Goal: Contribute content: Add original content to the website for others to see

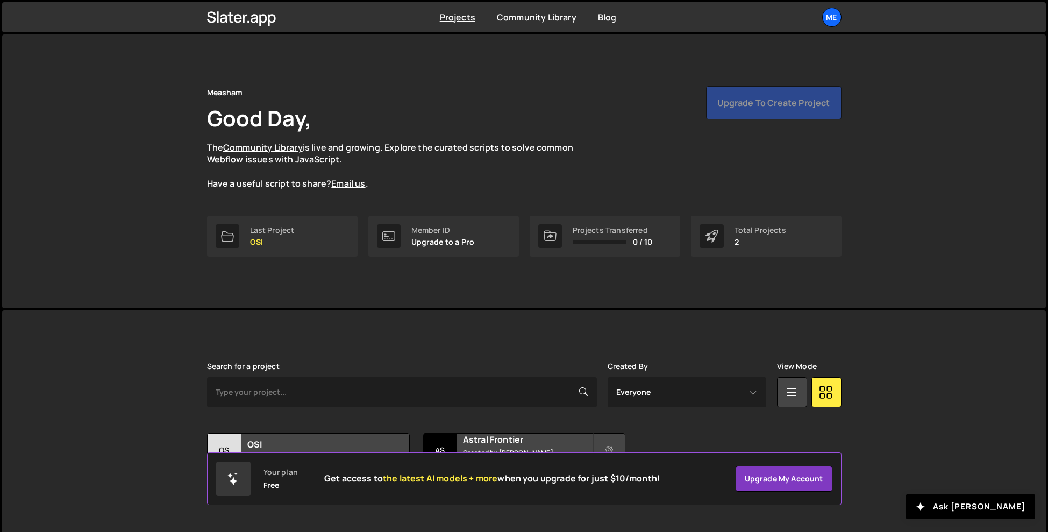
scroll to position [22, 0]
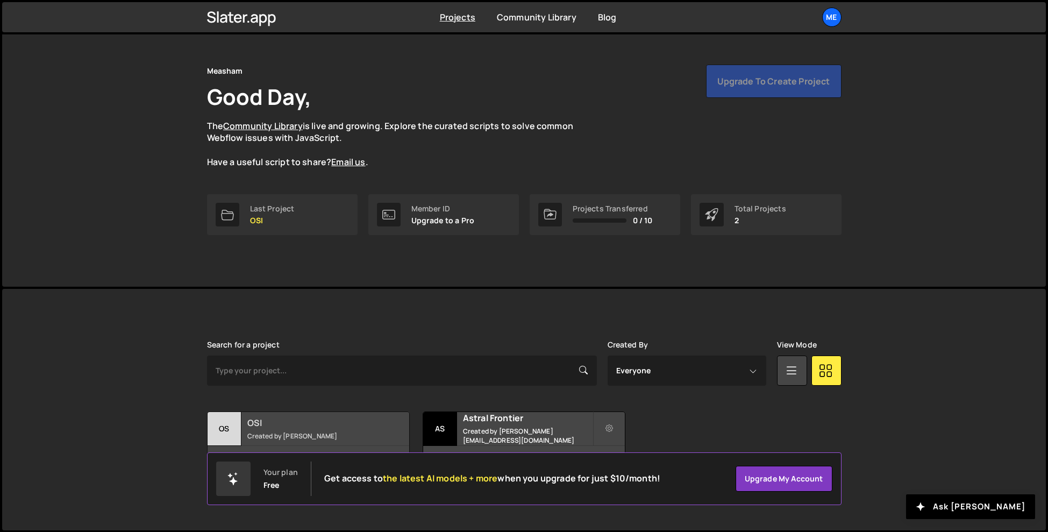
click at [343, 417] on h2 "OSI" at bounding box center [312, 423] width 130 height 12
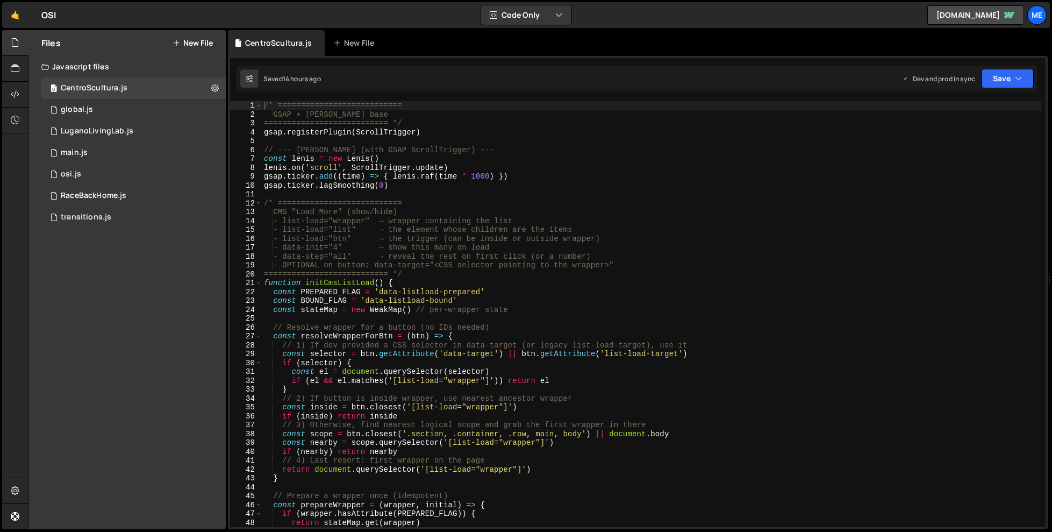
click at [548, 197] on div "/* =========================== GSAP + Lenis base =========================== */…" at bounding box center [652, 323] width 780 height 444
type textarea "})"
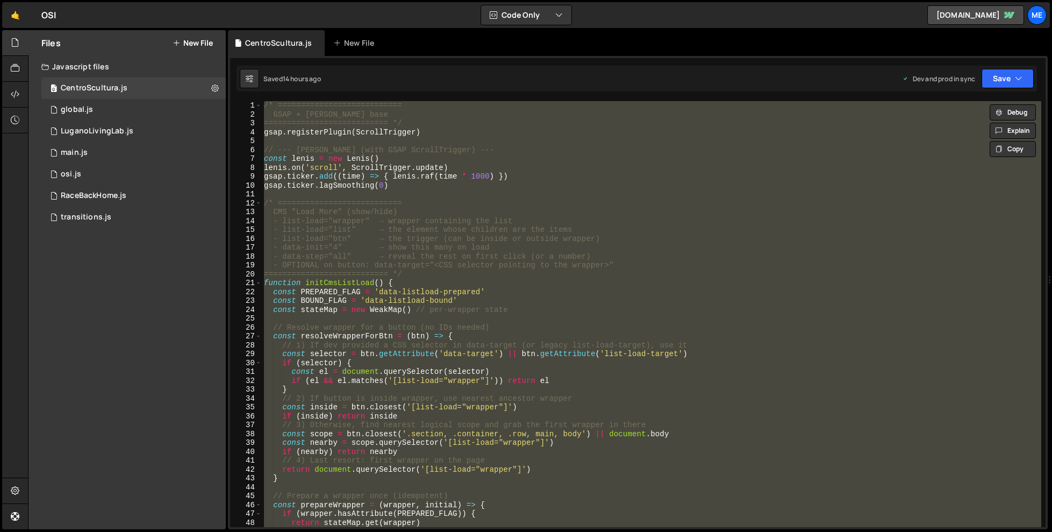
paste textarea
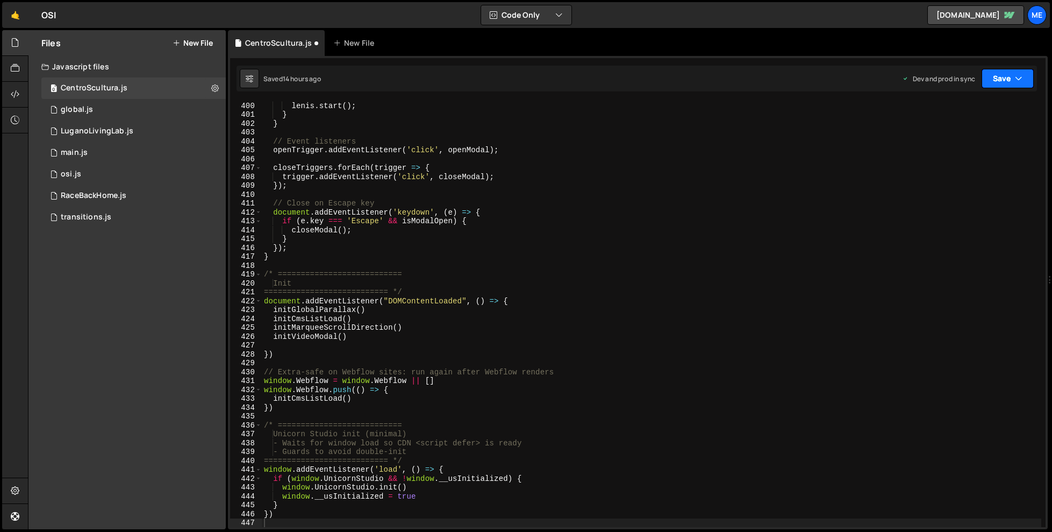
click at [997, 77] on button "Save" at bounding box center [1008, 78] width 52 height 19
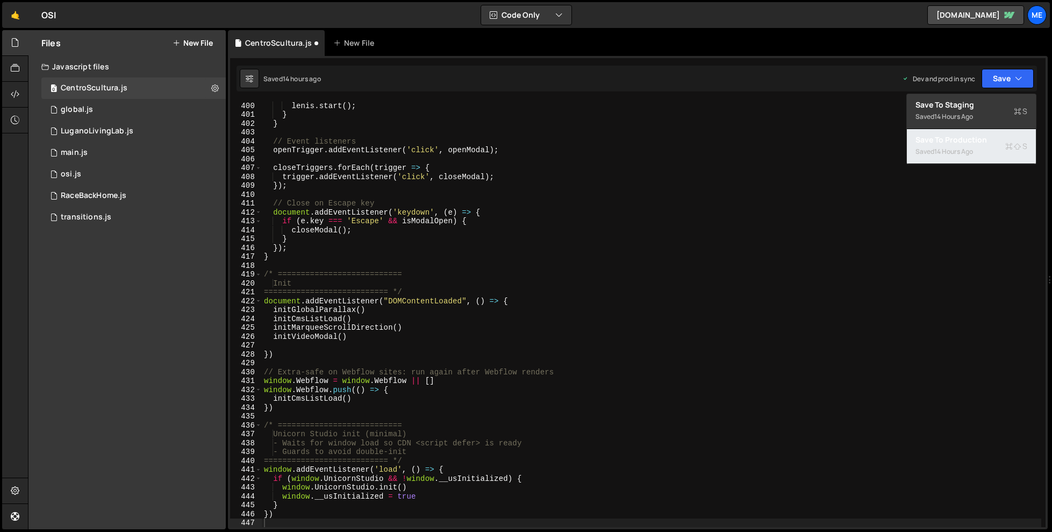
click at [984, 140] on div "Save to Production S" at bounding box center [972, 139] width 112 height 11
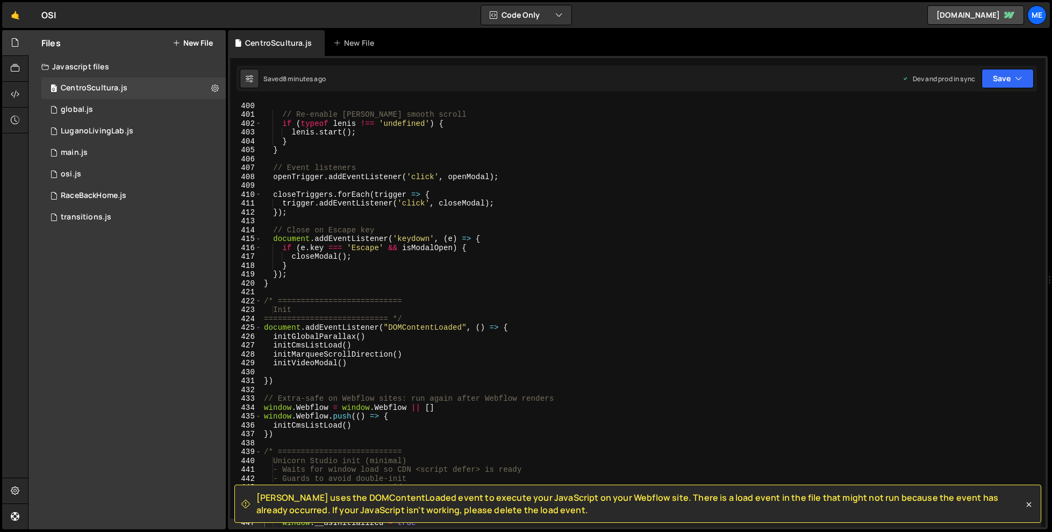
click at [547, 308] on div "// Re-enable Lenis smooth scroll if ( typeof lenis !== 'undefined' ) { lenis . …" at bounding box center [652, 323] width 780 height 444
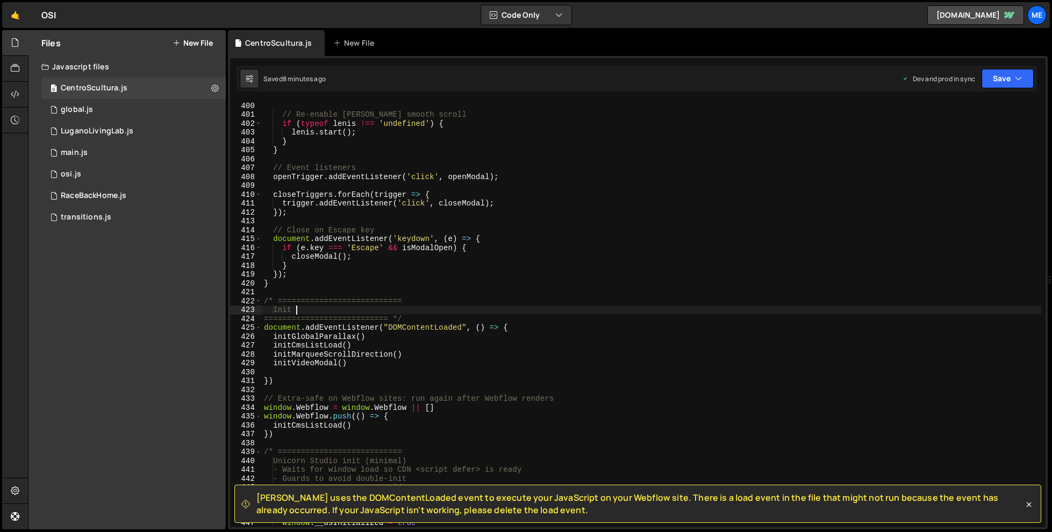
type textarea "})"
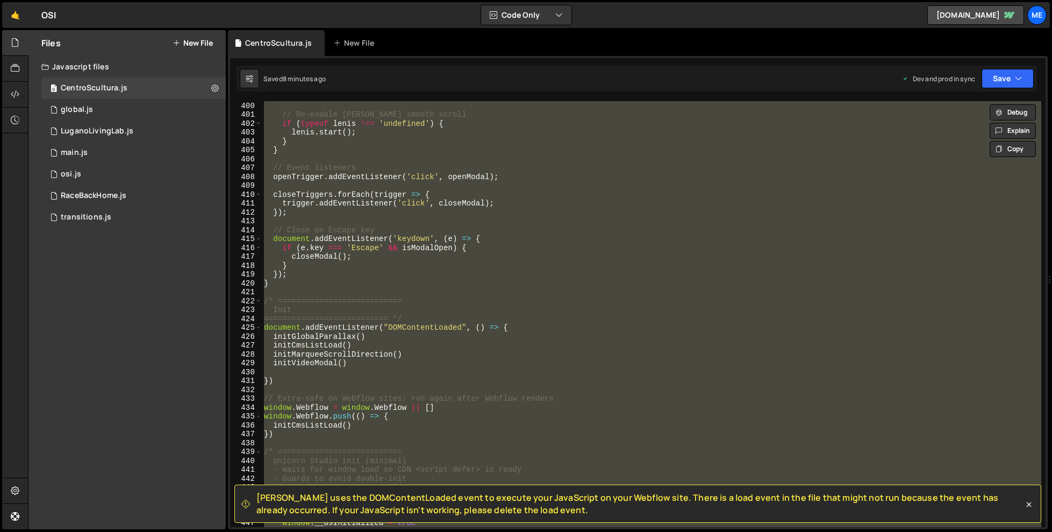
paste textarea
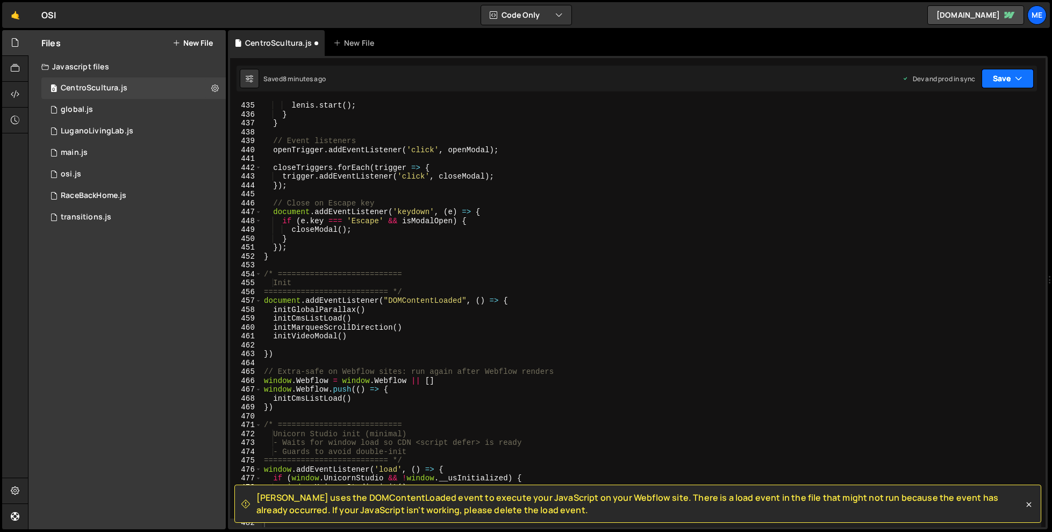
click at [1001, 73] on button "Save" at bounding box center [1008, 78] width 52 height 19
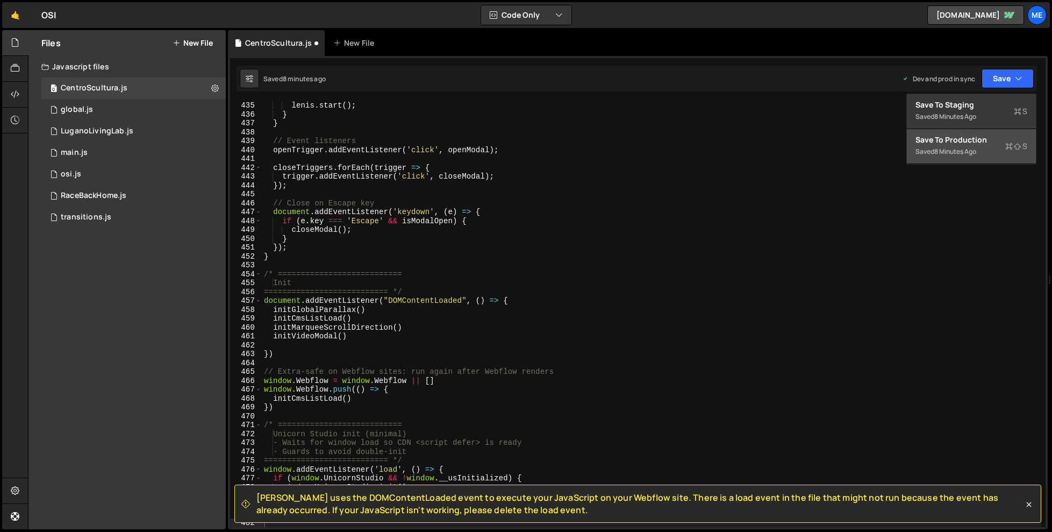
click at [974, 136] on div "Save to Production S" at bounding box center [972, 139] width 112 height 11
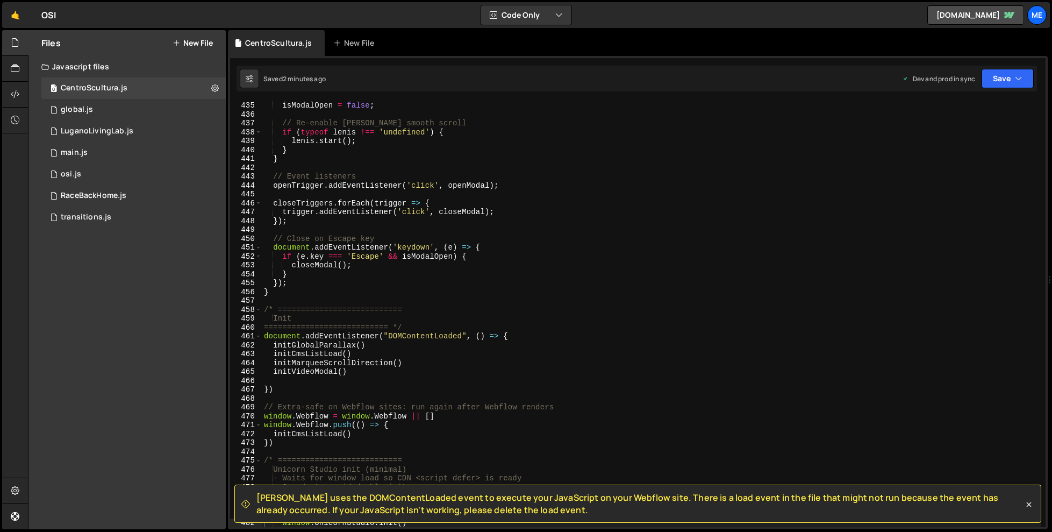
click at [537, 275] on div "isModalOpen = false ; // Re-enable Lenis smooth scroll if ( typeof lenis !== 'u…" at bounding box center [652, 323] width 780 height 444
type textarea "})"
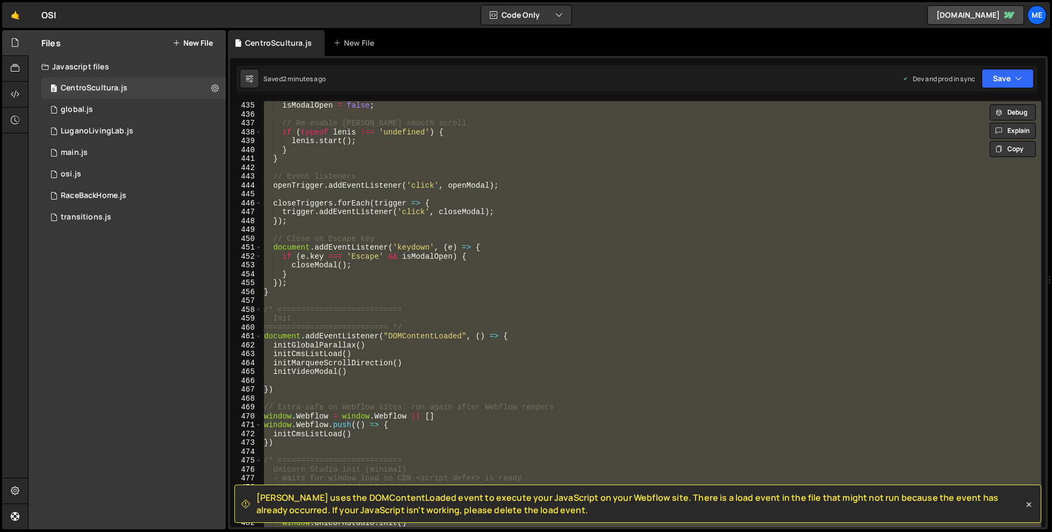
paste textarea
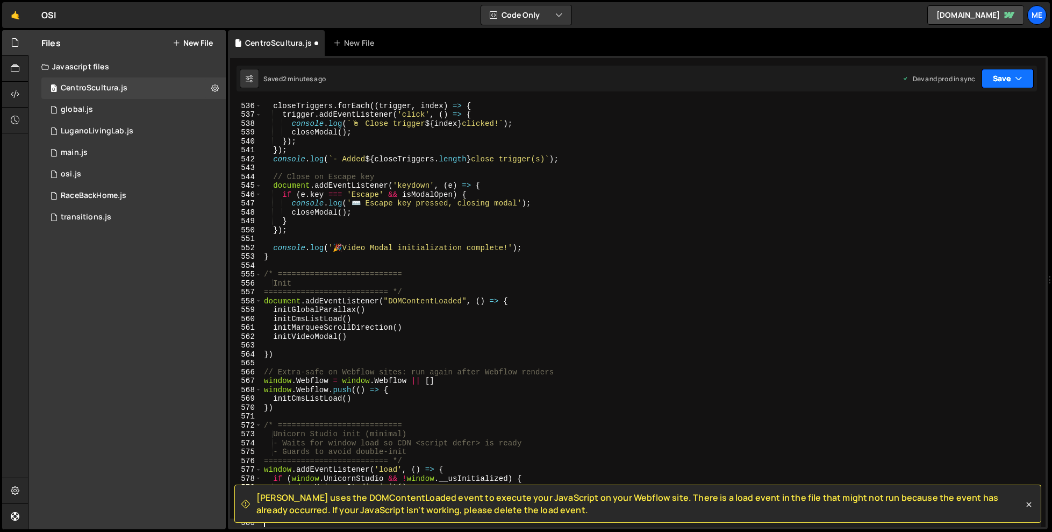
click at [1003, 81] on button "Save" at bounding box center [1008, 78] width 52 height 19
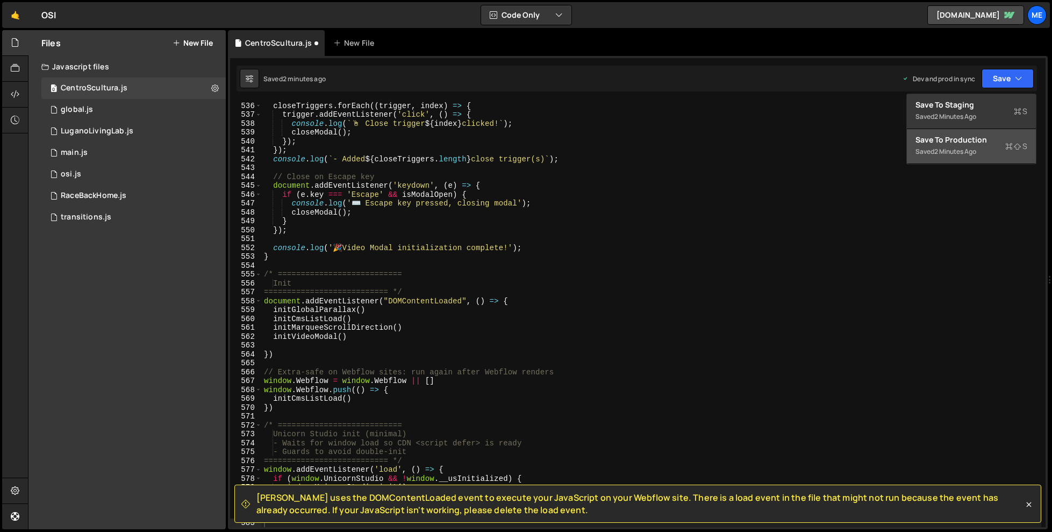
click at [961, 146] on div "Saved 2 minutes ago" at bounding box center [972, 151] width 112 height 13
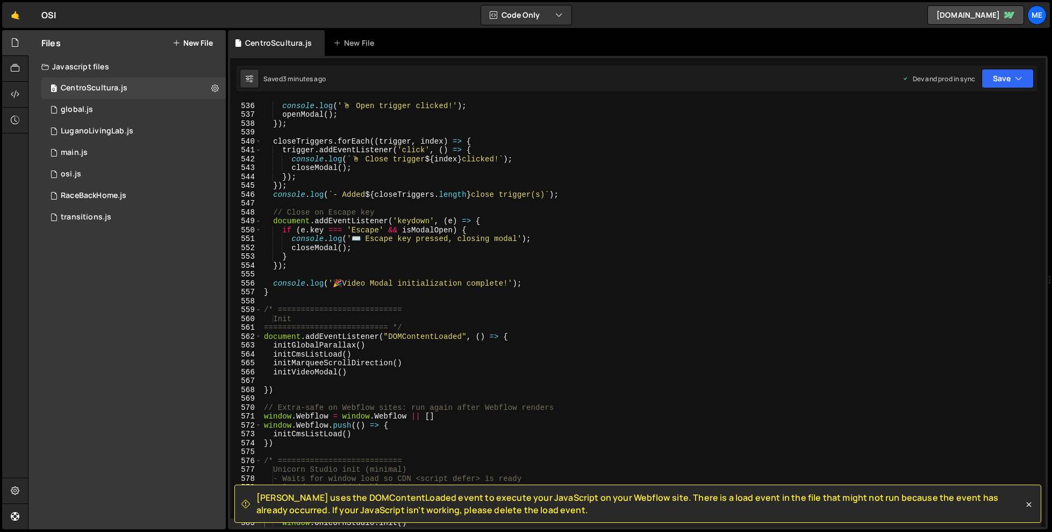
click at [571, 247] on div "console . log ( ' 🖱 ️ Open trigger clicked!' ) ; openModal ( ) ; }) ; closeTrig…" at bounding box center [652, 323] width 780 height 444
type textarea "})"
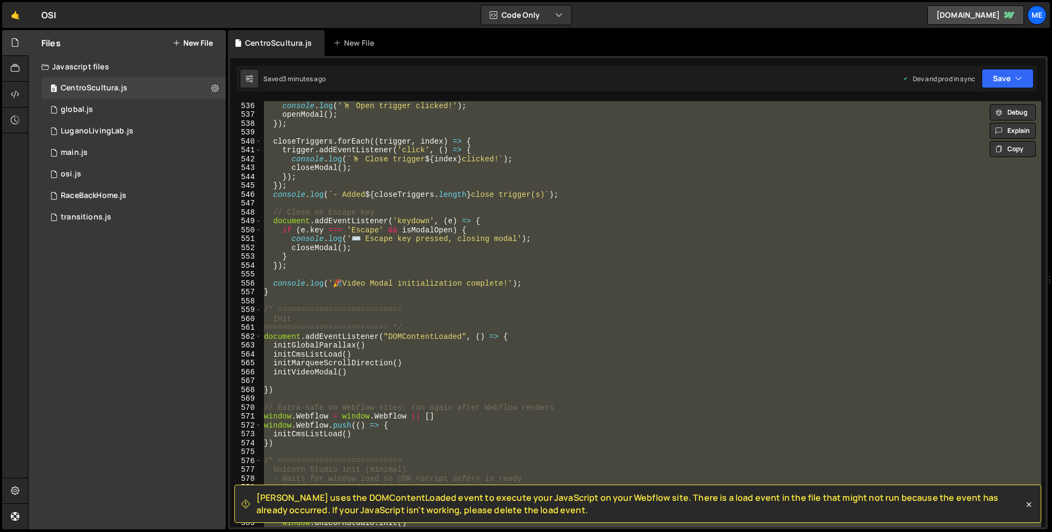
paste textarea
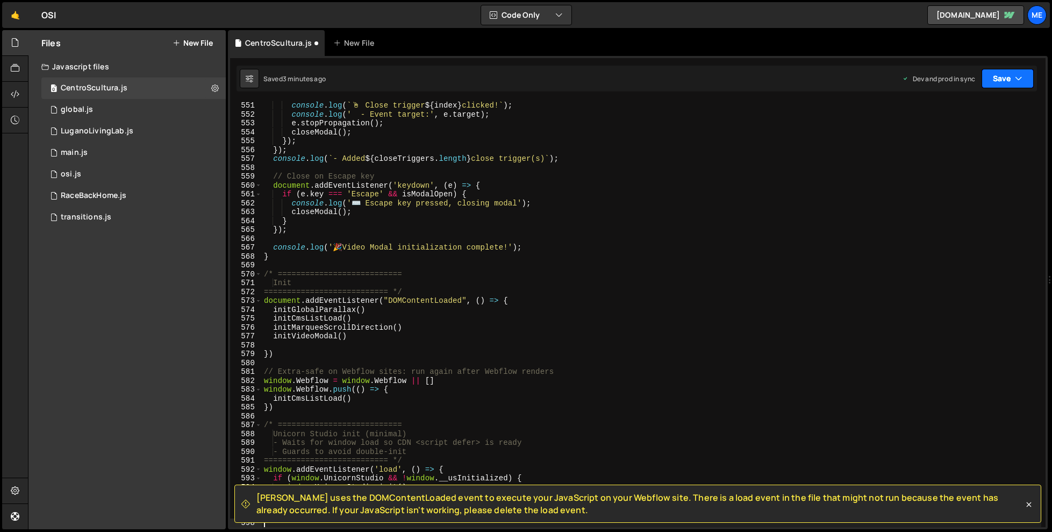
click at [1015, 77] on icon "button" at bounding box center [1019, 78] width 8 height 11
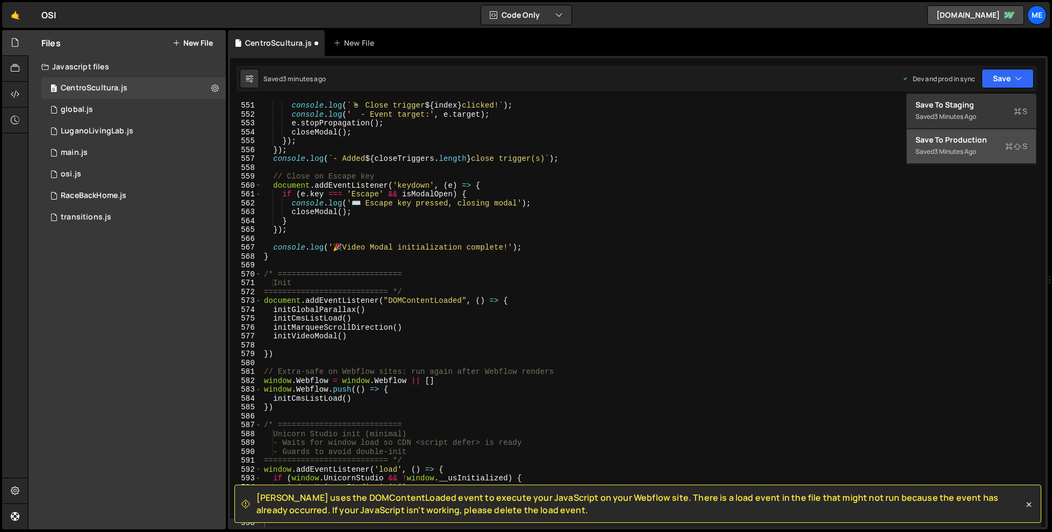
click at [981, 145] on div "Saved 3 minutes ago" at bounding box center [972, 151] width 112 height 13
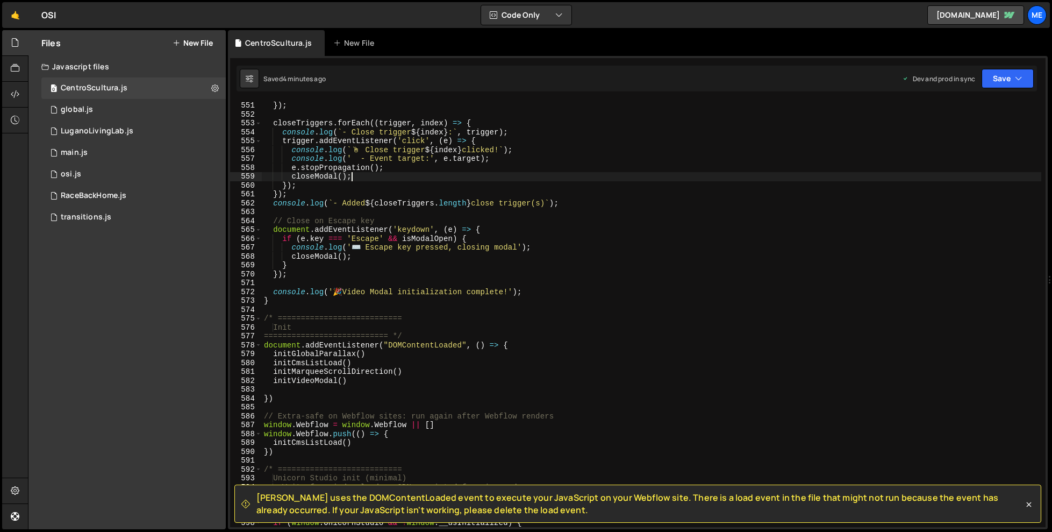
click at [444, 173] on div "}) ; closeTriggers . forEach (( trigger , index ) => { console . log ( ` - Clos…" at bounding box center [652, 323] width 780 height 444
type textarea "})"
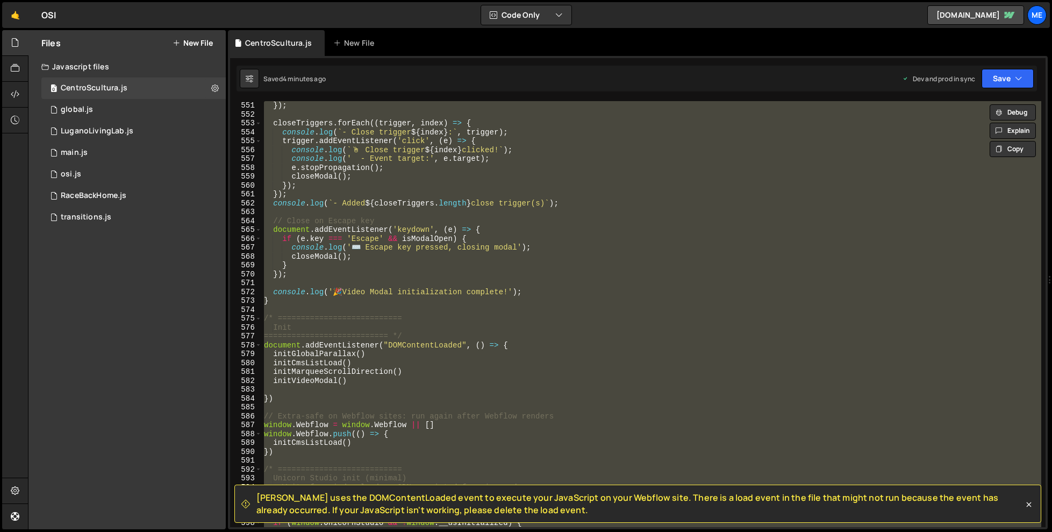
paste textarea
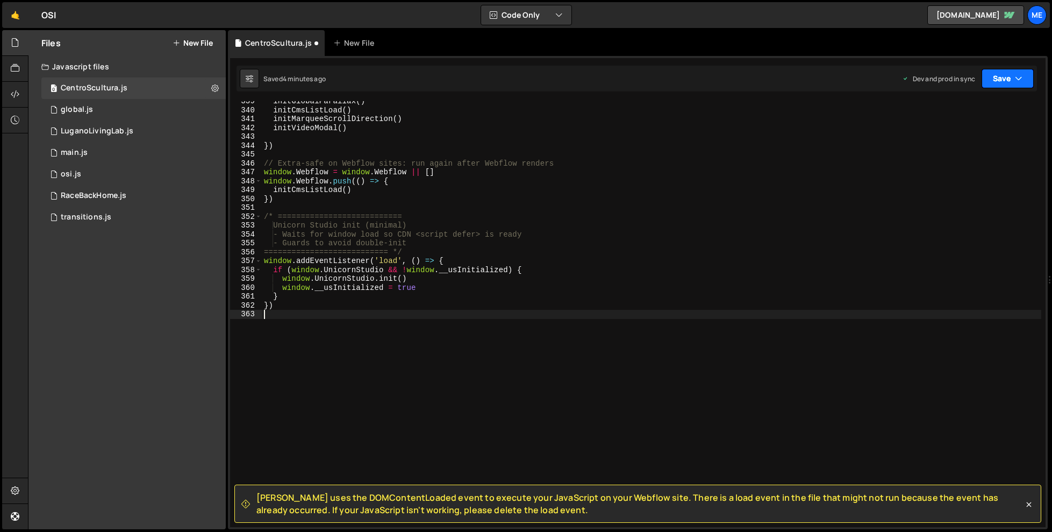
click at [1001, 82] on button "Save" at bounding box center [1008, 78] width 52 height 19
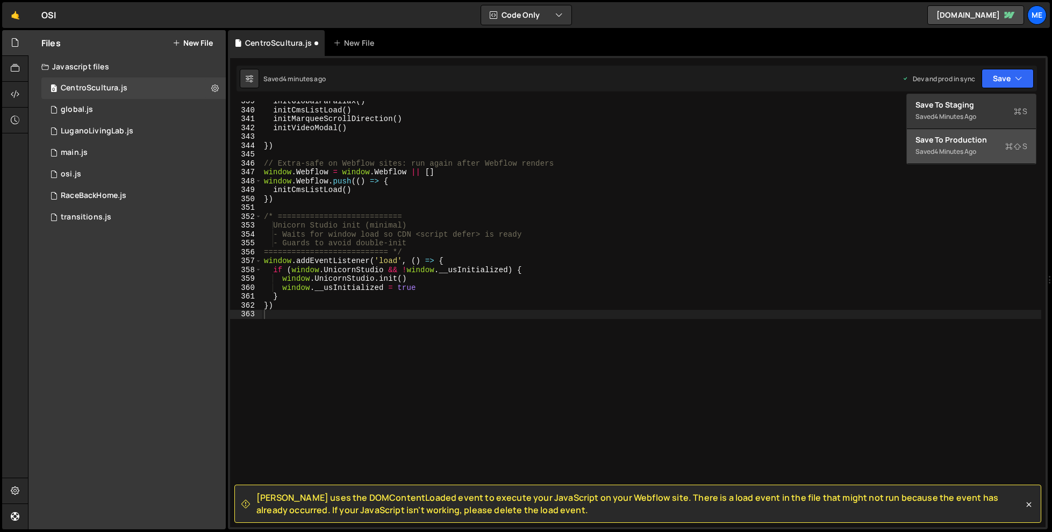
click at [957, 147] on div "4 minutes ago" at bounding box center [956, 151] width 42 height 9
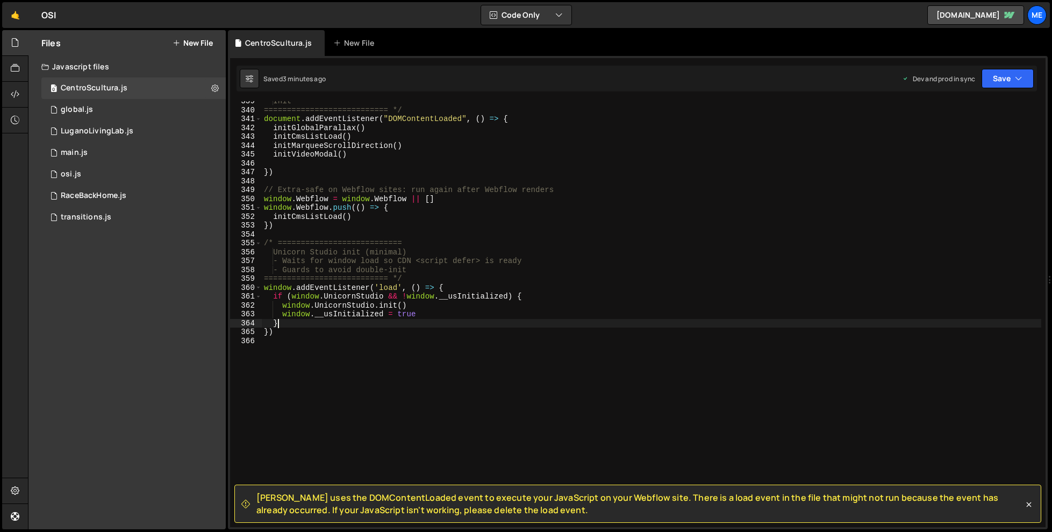
click at [398, 327] on div "Init =========================== */ document . addEventListener ( "DOMContentLo…" at bounding box center [652, 319] width 780 height 444
type textarea "})"
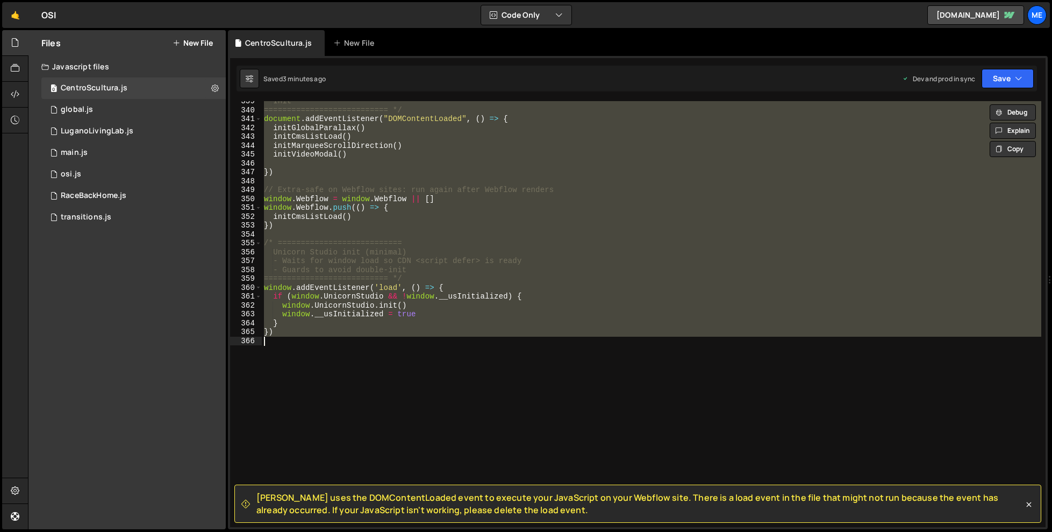
paste textarea
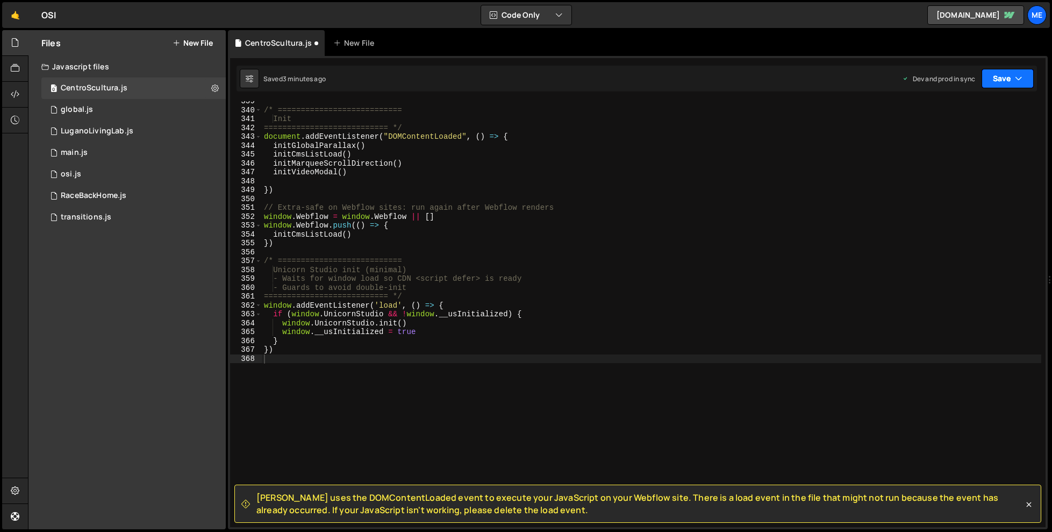
click at [998, 77] on button "Save" at bounding box center [1008, 78] width 52 height 19
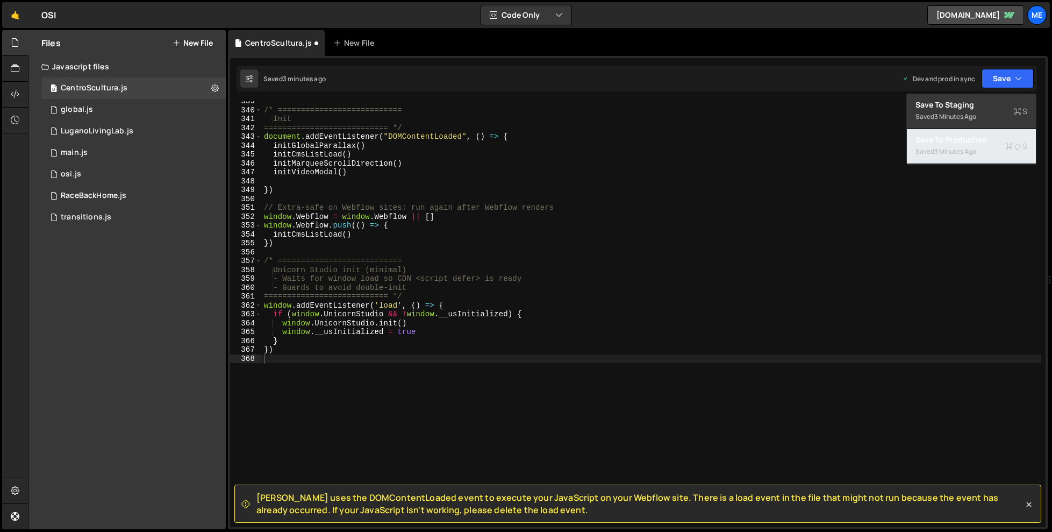
click at [957, 147] on div "3 minutes ago" at bounding box center [956, 151] width 42 height 9
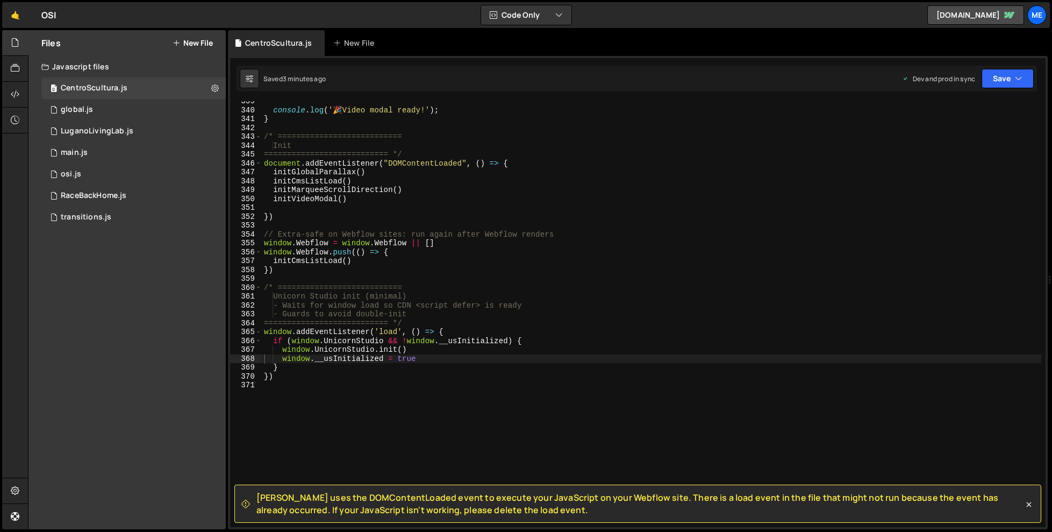
click at [516, 289] on div "console . log ( ' 🎉 Video modal ready!' ) ; } /* =========================== In…" at bounding box center [652, 319] width 780 height 444
type textarea "})"
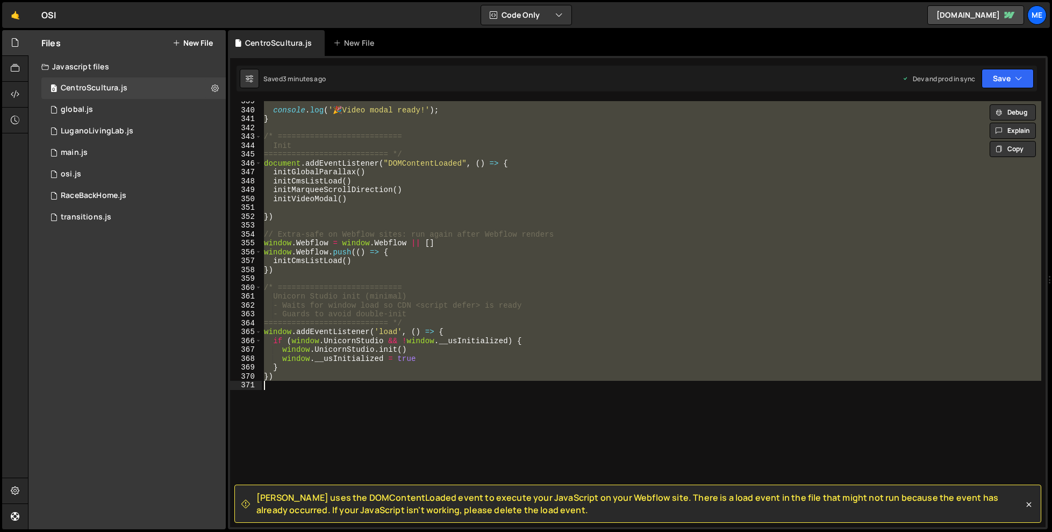
paste textarea
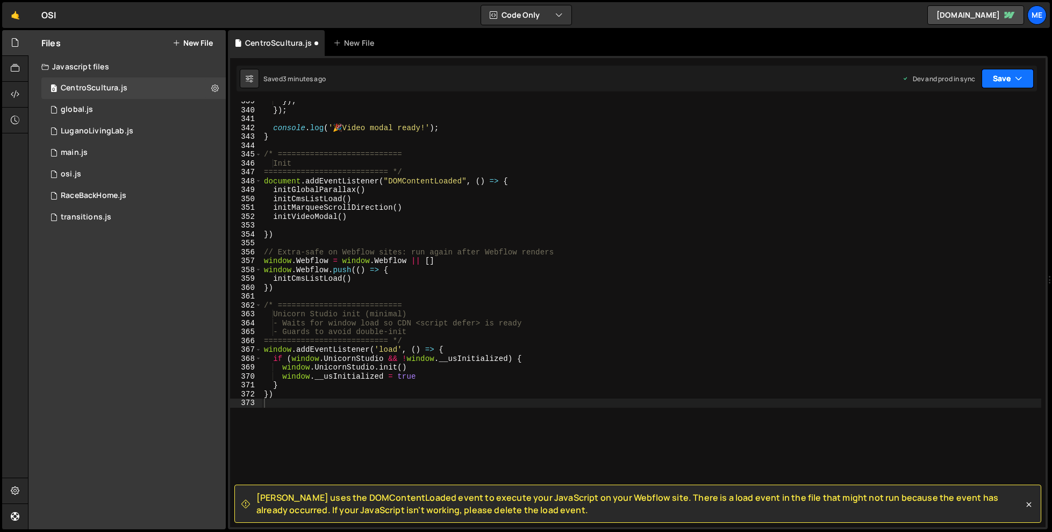
click at [1016, 75] on icon "button" at bounding box center [1019, 78] width 8 height 11
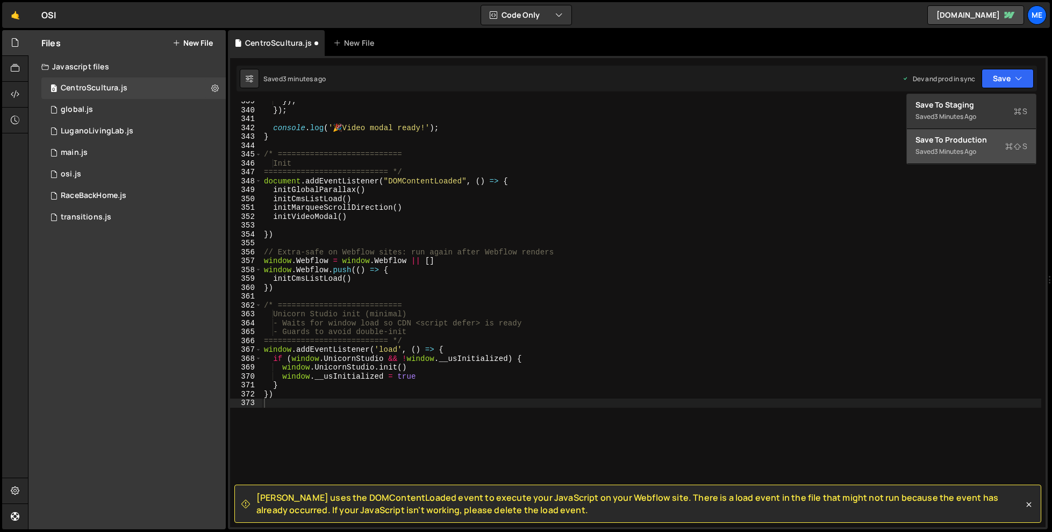
click at [972, 148] on div "3 minutes ago" at bounding box center [956, 151] width 42 height 9
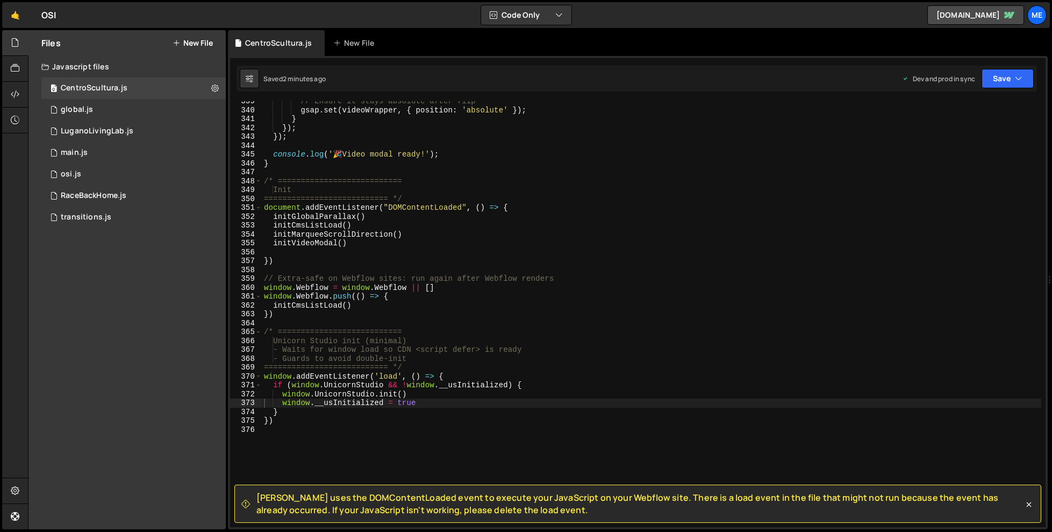
click at [484, 269] on div "// Ensure it stays absolute after flip gsap . set ( videoWrapper , { position :…" at bounding box center [652, 319] width 780 height 444
type textarea "})"
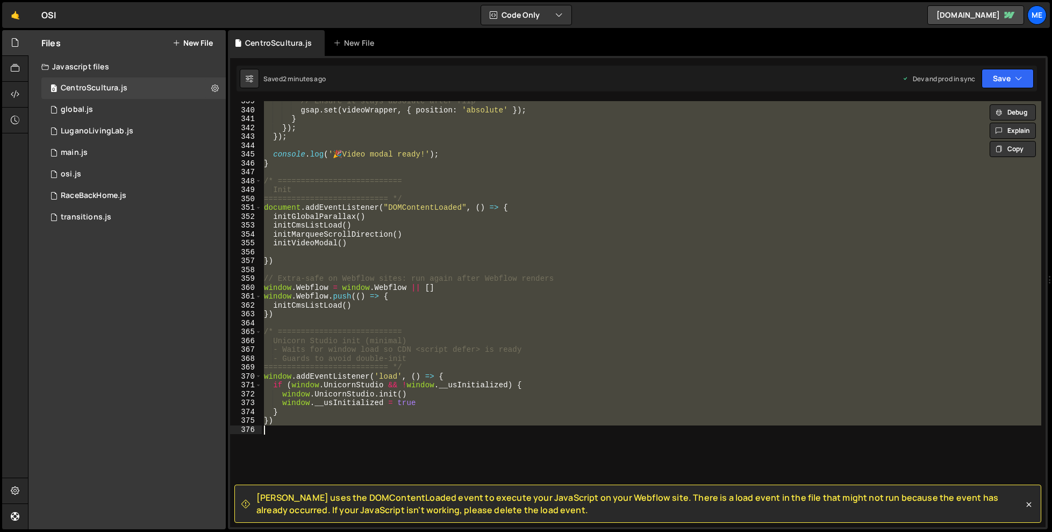
paste textarea
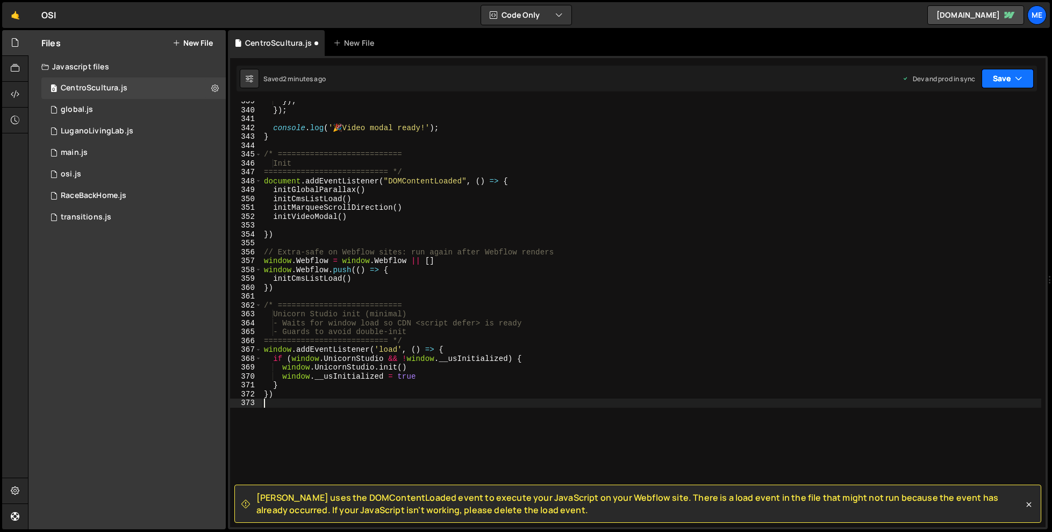
click at [1011, 83] on button "Save" at bounding box center [1008, 78] width 52 height 19
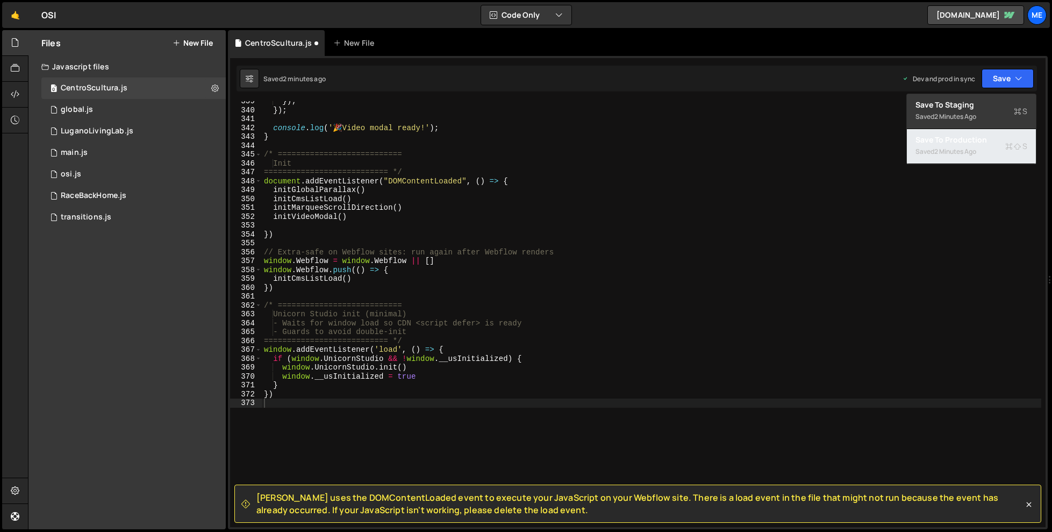
drag, startPoint x: 944, startPoint y: 151, endPoint x: 923, endPoint y: 150, distance: 21.5
click at [944, 151] on div "2 minutes ago" at bounding box center [956, 151] width 42 height 9
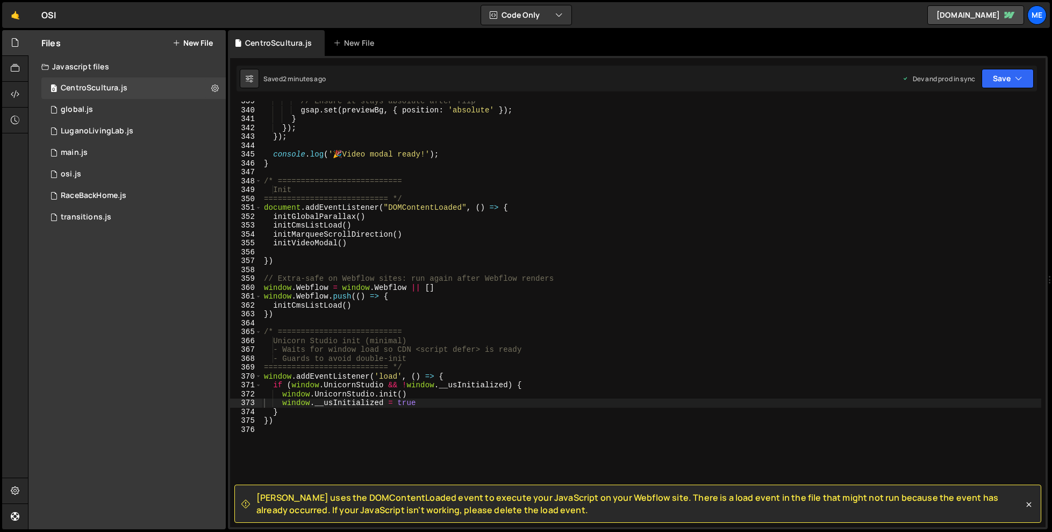
click at [504, 309] on div "// Ensure it stays absolute after flip gsap . set ( previewBg , { position : 'a…" at bounding box center [652, 319] width 780 height 444
type textarea "})"
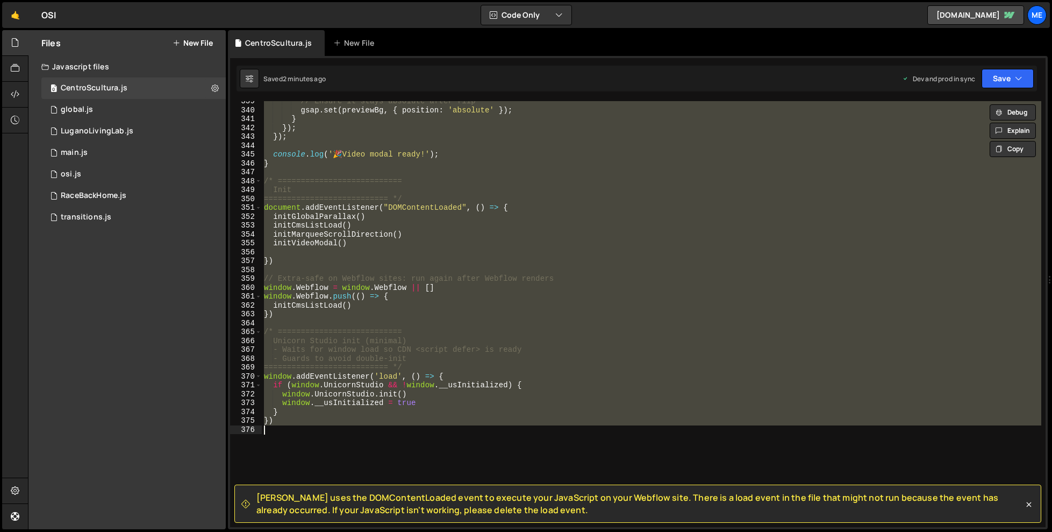
paste textarea
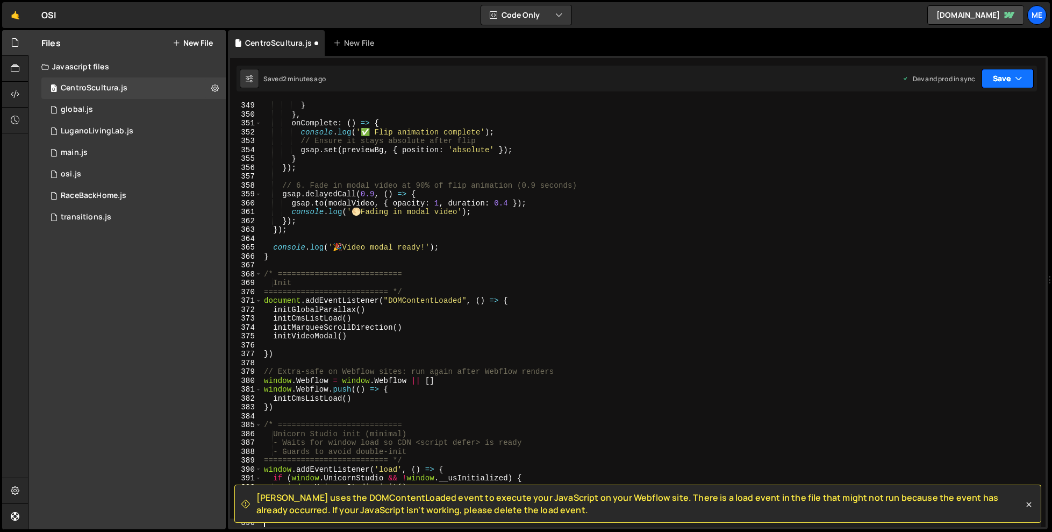
drag, startPoint x: 1008, startPoint y: 77, endPoint x: 994, endPoint y: 113, distance: 38.8
click at [1008, 77] on button "Save" at bounding box center [1008, 78] width 52 height 19
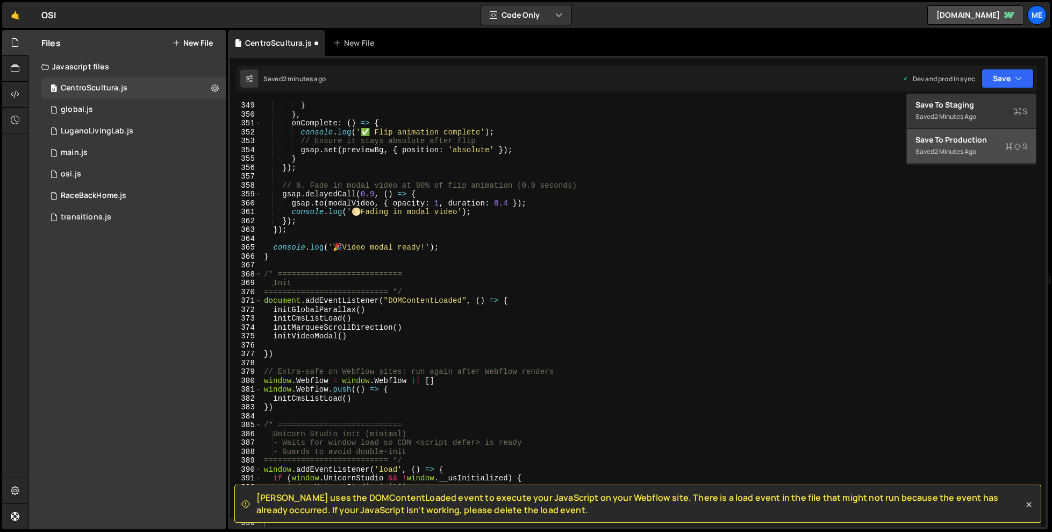
click at [971, 149] on div "2 minutes ago" at bounding box center [956, 151] width 42 height 9
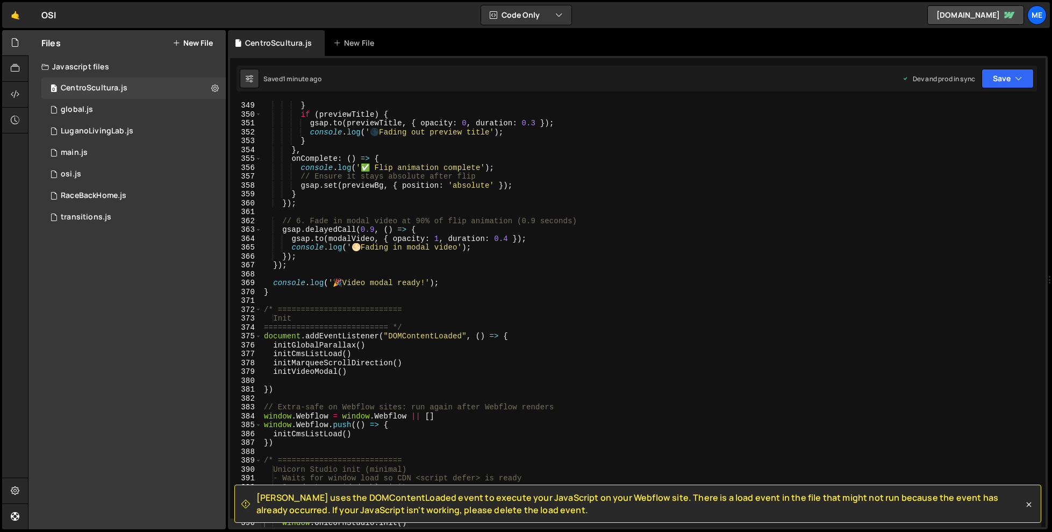
click at [457, 287] on div "} if ( previewTitle ) { gsap . to ( previewTitle , { opacity : 0 , duration : 0…" at bounding box center [652, 323] width 780 height 444
type textarea "})"
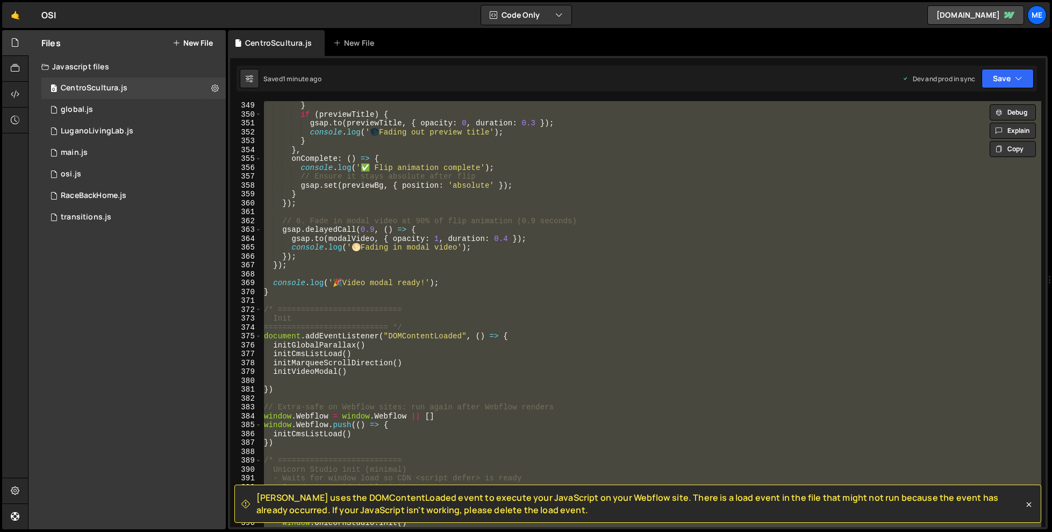
paste textarea
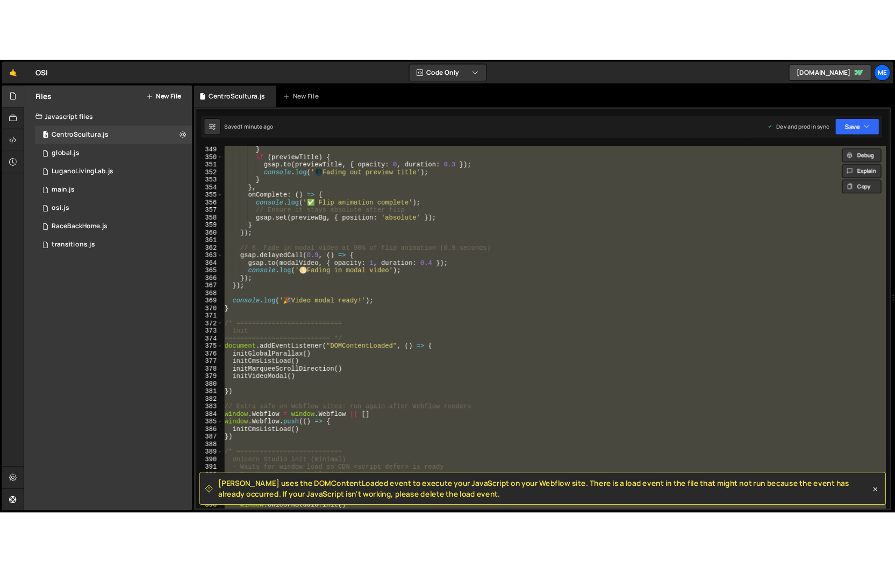
scroll to position [3212, 0]
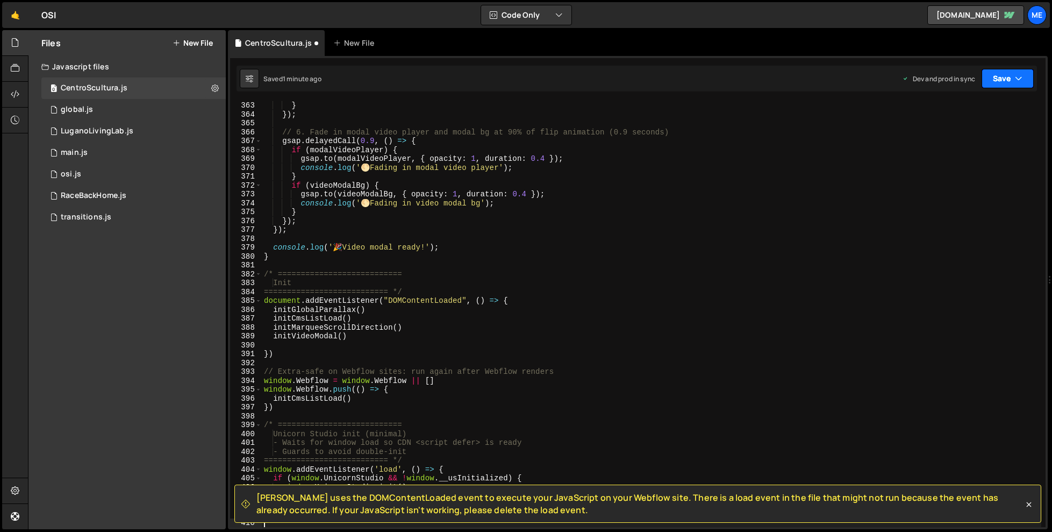
drag, startPoint x: 1003, startPoint y: 82, endPoint x: 1002, endPoint y: 88, distance: 5.5
click at [1003, 82] on button "Save" at bounding box center [1008, 78] width 52 height 19
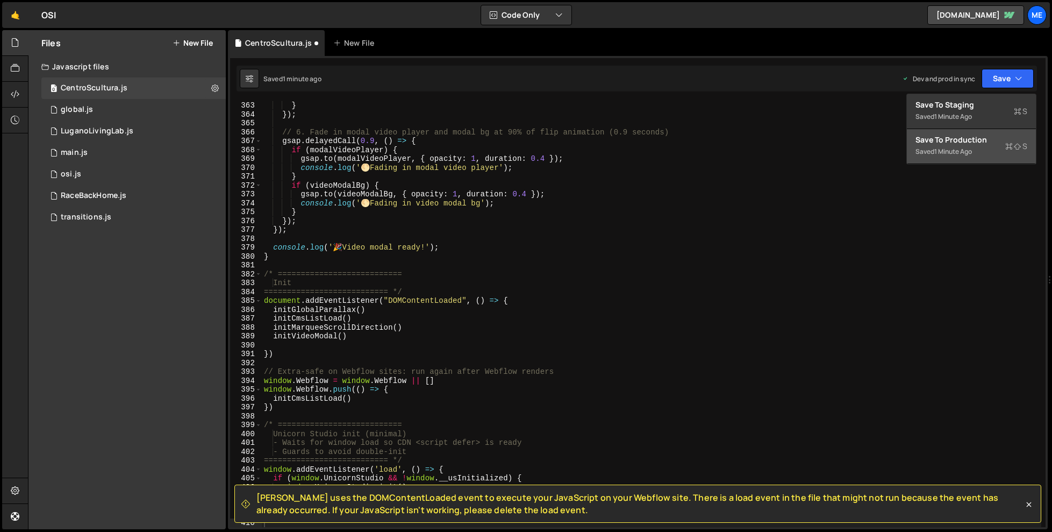
click at [973, 145] on div "Saved 1 minute ago" at bounding box center [972, 151] width 112 height 13
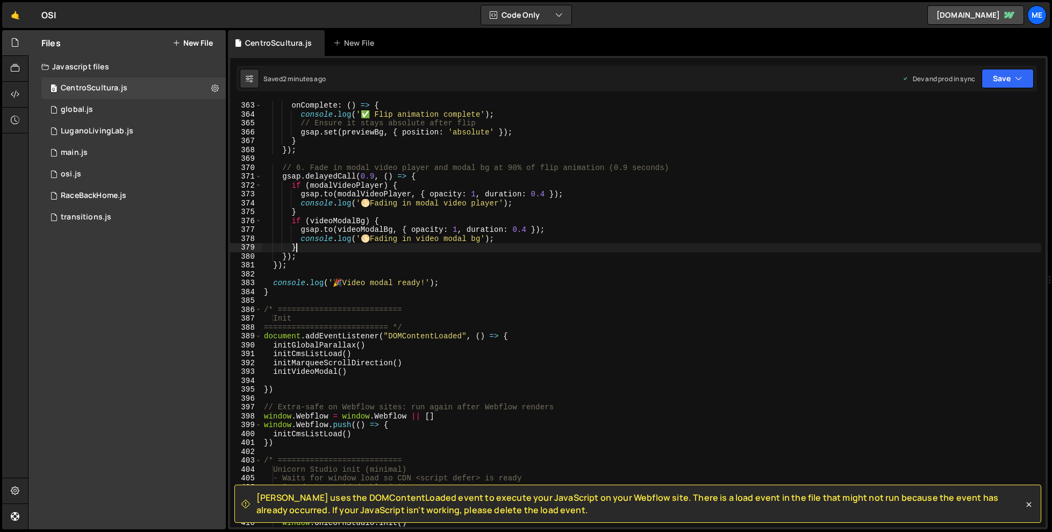
click at [485, 243] on div "onComplete : ( ) => { console . log ( '✅ Flip animation complete' ) ; // Ensure…" at bounding box center [652, 323] width 780 height 444
type textarea "})"
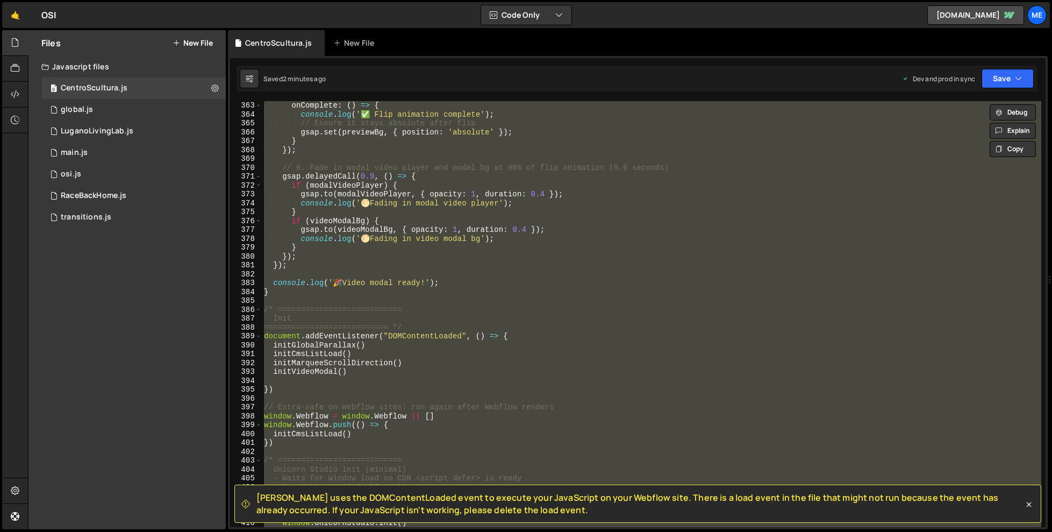
paste textarea
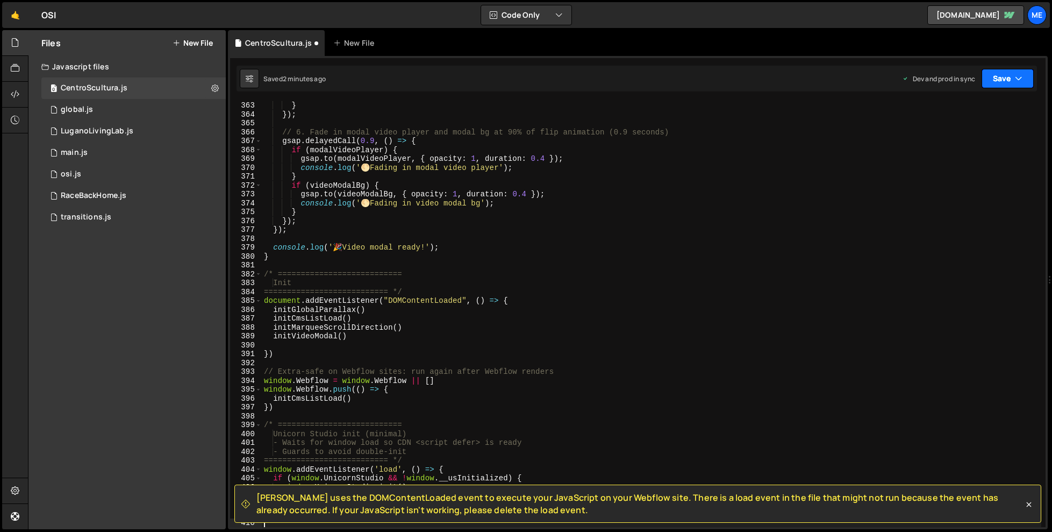
click at [1009, 84] on button "Save" at bounding box center [1008, 78] width 52 height 19
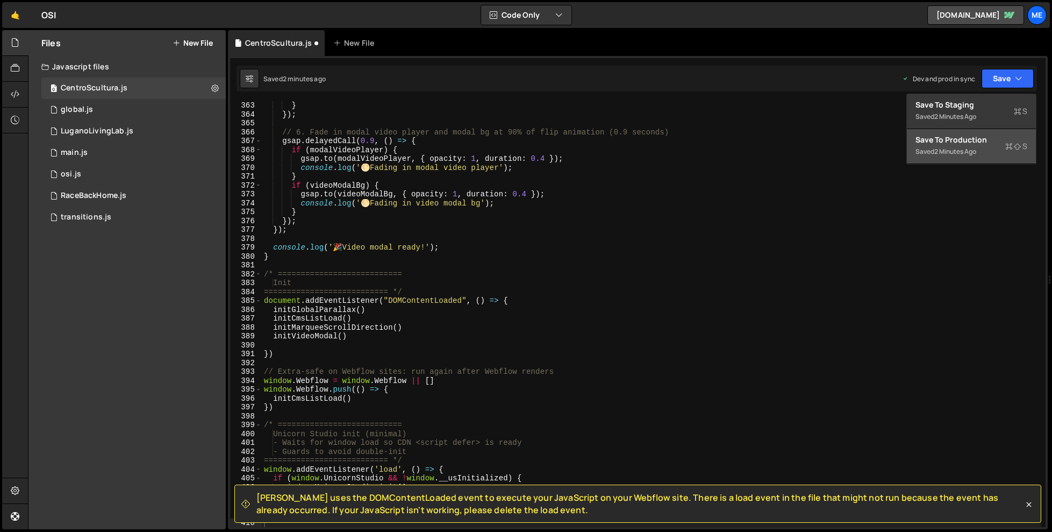
click at [981, 142] on div "Save to Production S" at bounding box center [972, 139] width 112 height 11
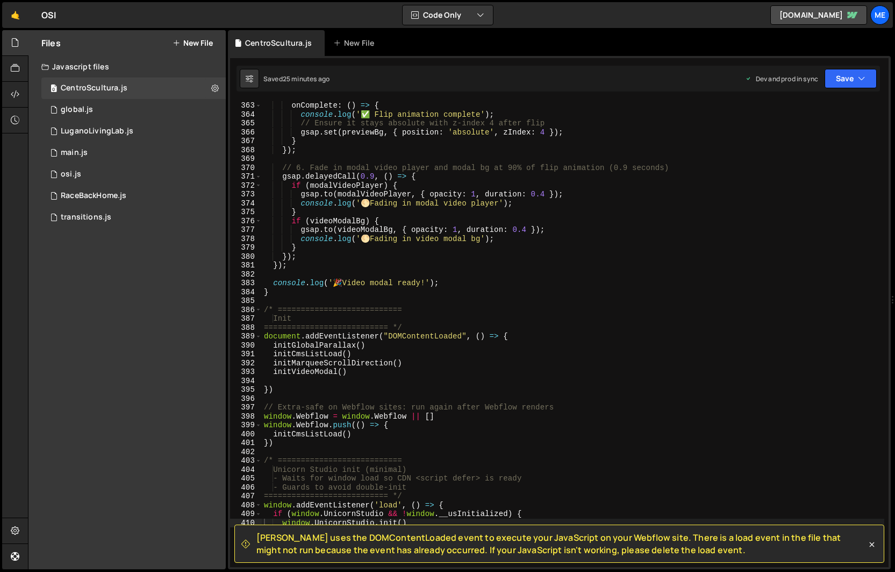
click at [468, 245] on div "onComplete : ( ) => { console . log ( '✅ Flip animation complete' ) ; // Ensure…" at bounding box center [573, 342] width 623 height 483
type textarea "})"
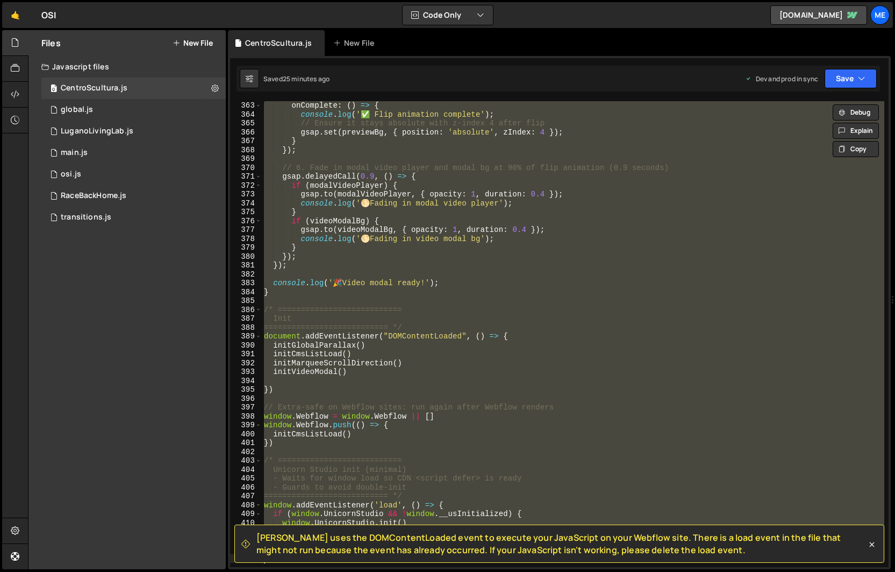
paste textarea
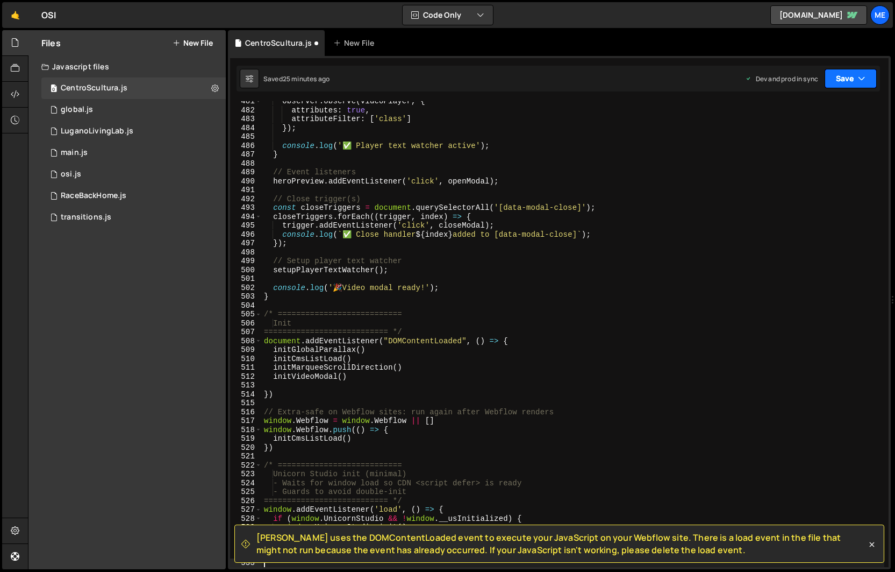
click at [850, 79] on button "Save" at bounding box center [851, 78] width 52 height 19
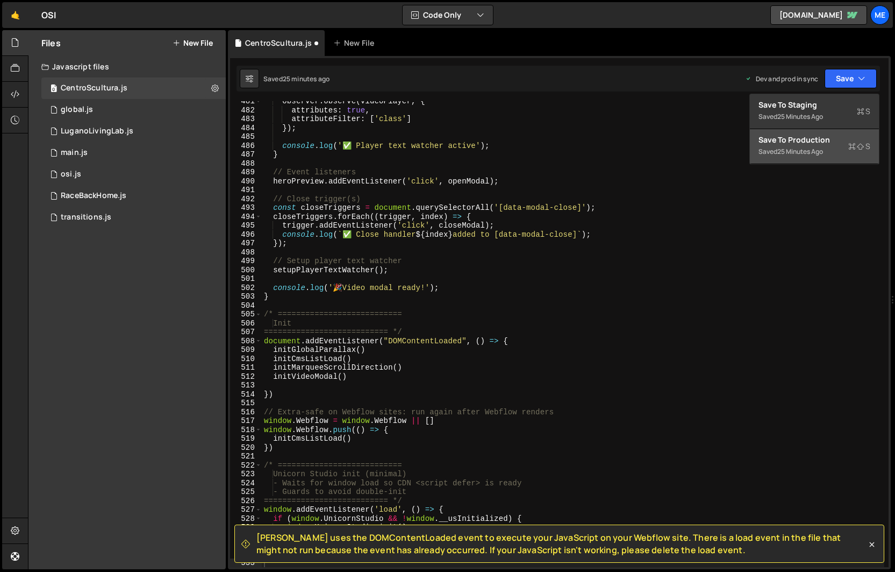
click at [805, 136] on div "Save to Production S" at bounding box center [815, 139] width 112 height 11
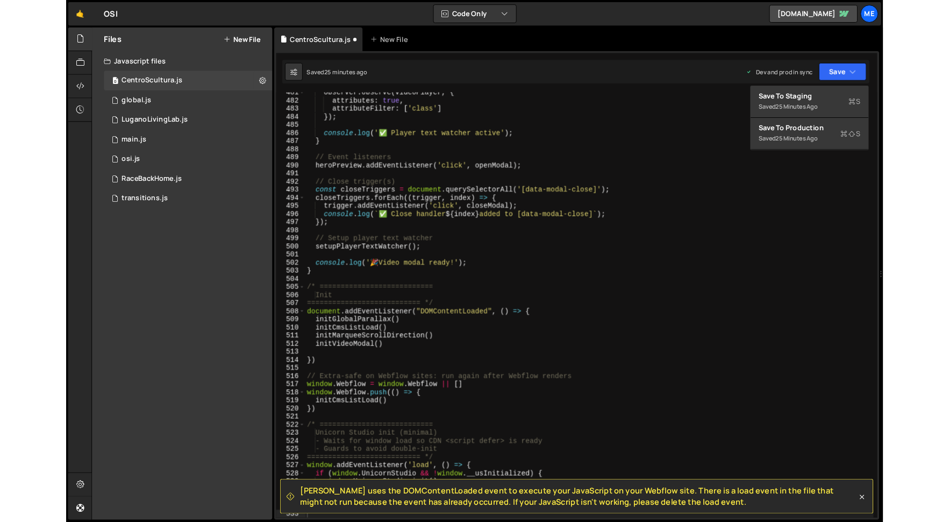
scroll to position [4263, 0]
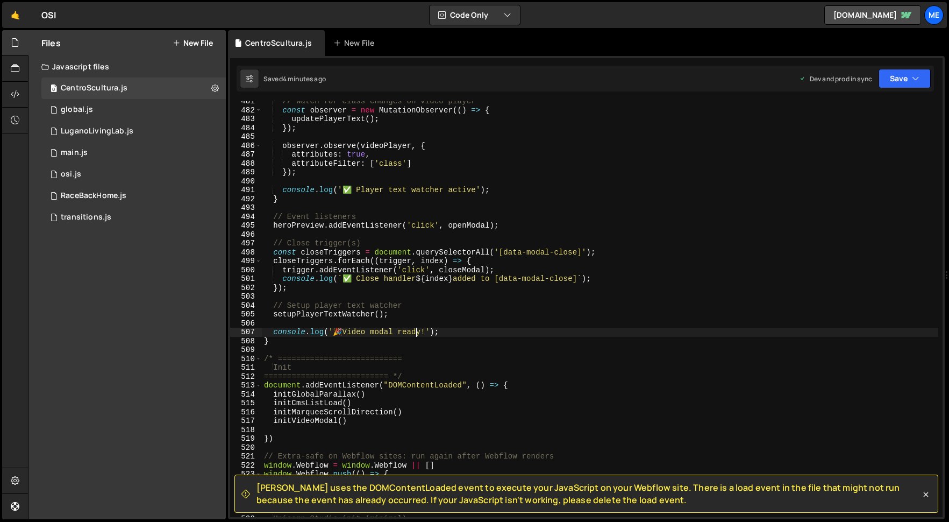
click at [415, 330] on div "// Watch for class changes on video player const observer = new MutationObserve…" at bounding box center [600, 313] width 676 height 433
type textarea "})"
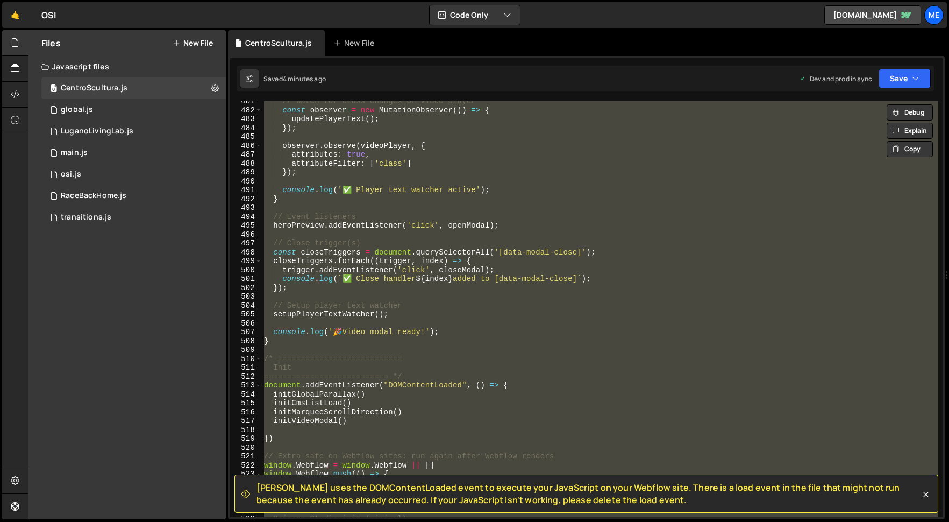
paste textarea
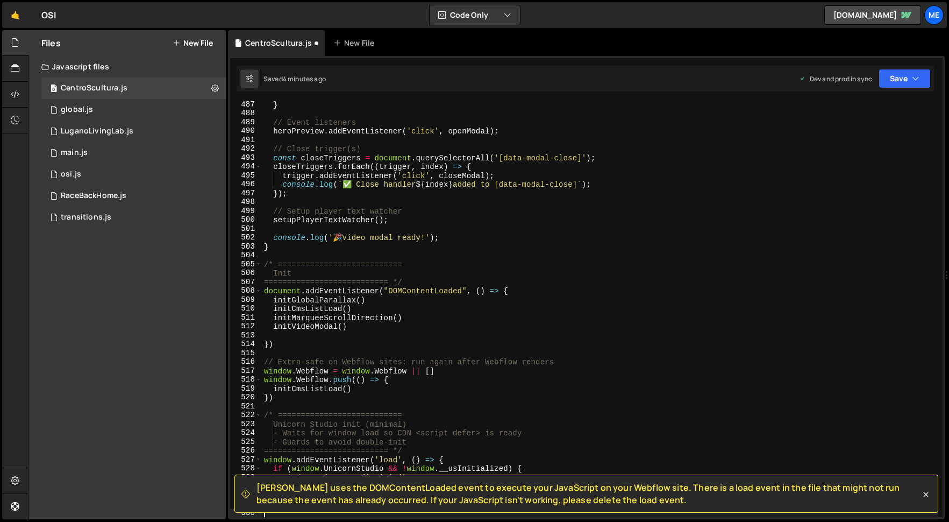
scroll to position [4322, 0]
click at [906, 76] on button "Save" at bounding box center [905, 78] width 52 height 19
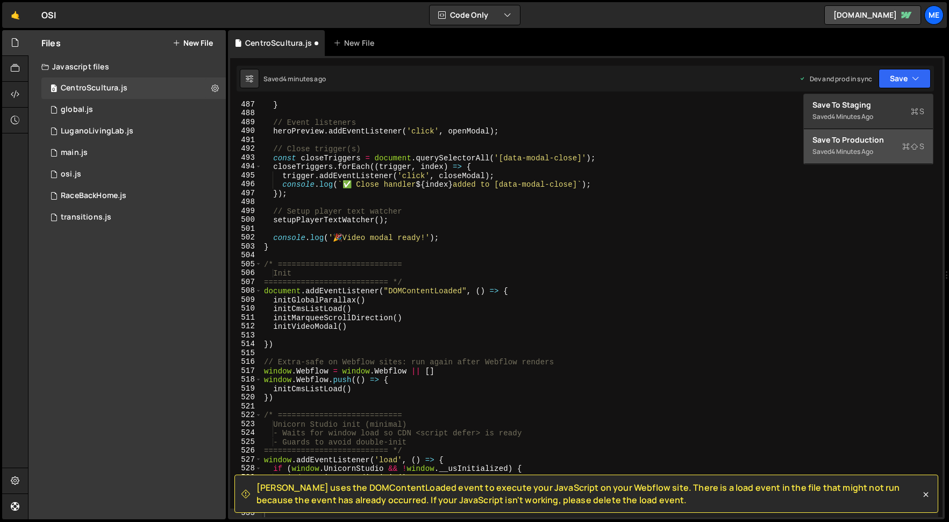
click at [841, 147] on div "4 minutes ago" at bounding box center [852, 151] width 42 height 9
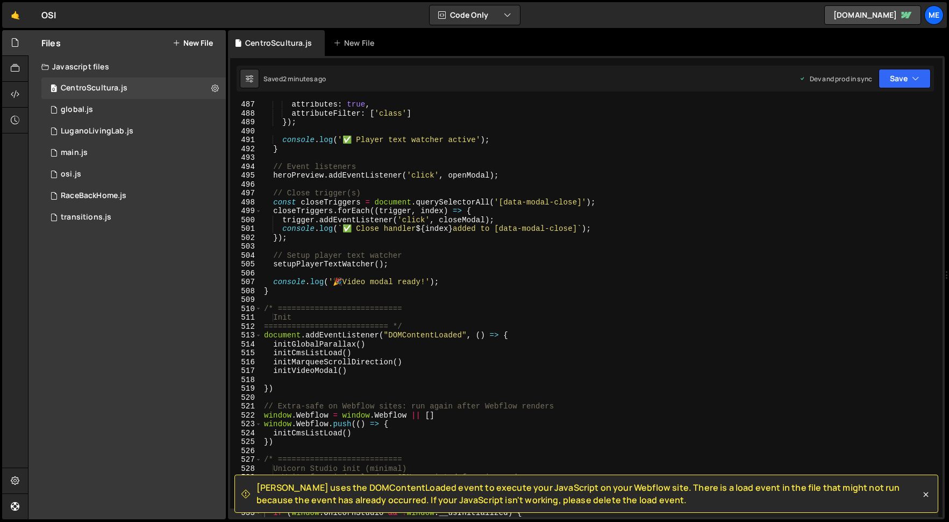
click at [469, 260] on div "attributes : true , attributeFilter : [ 'class' ] }) ; console . log ( '✅ Playe…" at bounding box center [600, 316] width 676 height 433
type textarea "})"
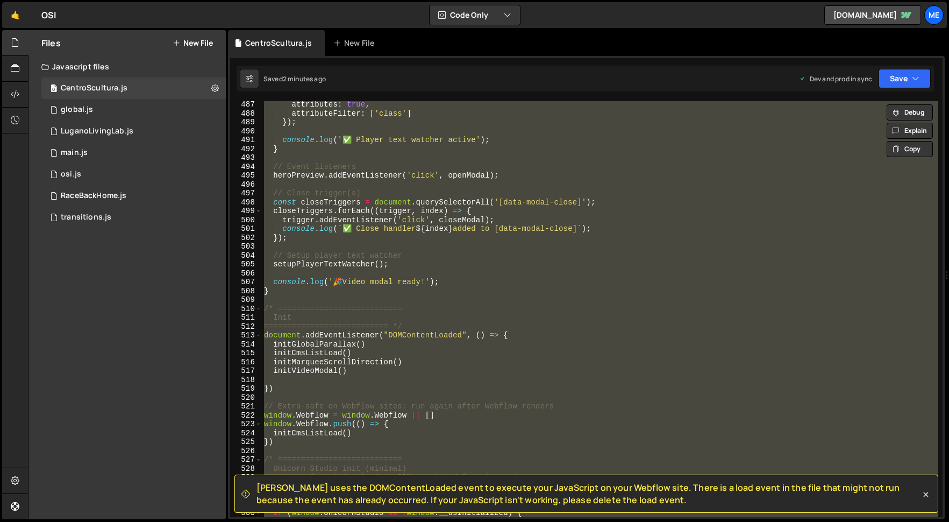
paste textarea
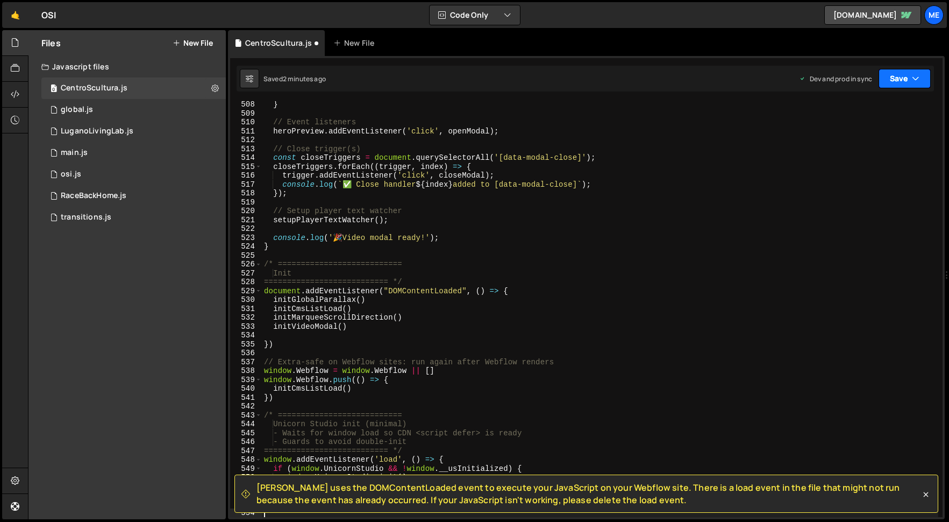
drag, startPoint x: 908, startPoint y: 81, endPoint x: 908, endPoint y: 88, distance: 7.5
click at [908, 81] on button "Save" at bounding box center [905, 78] width 52 height 19
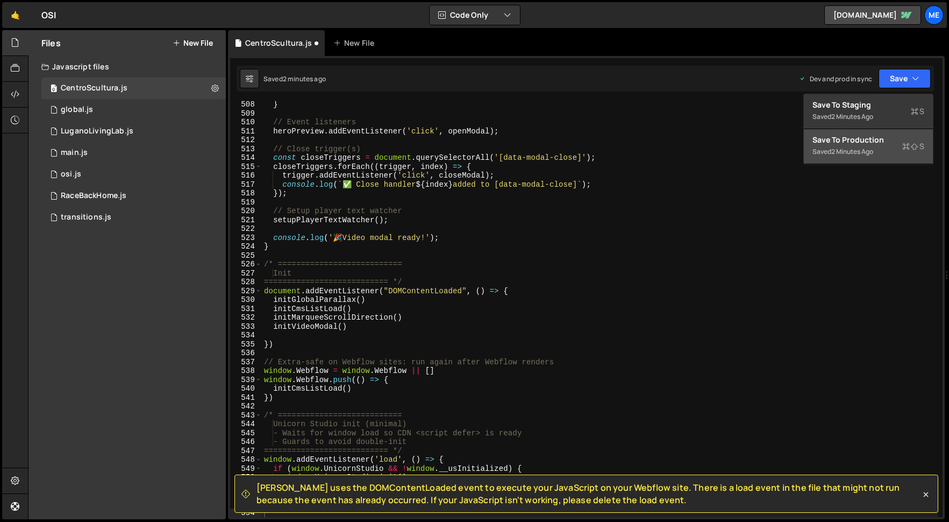
click at [867, 140] on div "Save to Production S" at bounding box center [868, 139] width 112 height 11
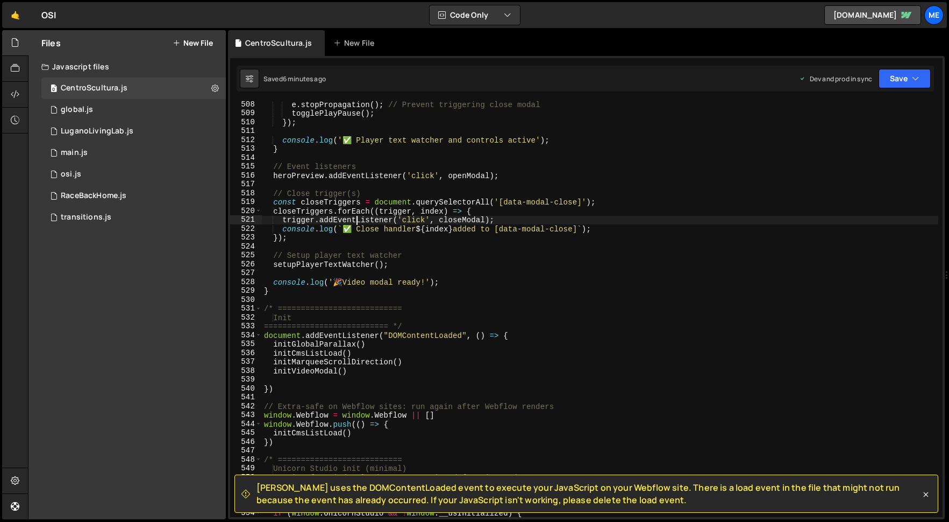
click at [357, 216] on div "e . stopPropagation ( ) ; // Prevent triggering close modal togglePlayPause ( )…" at bounding box center [600, 316] width 676 height 433
type textarea "})"
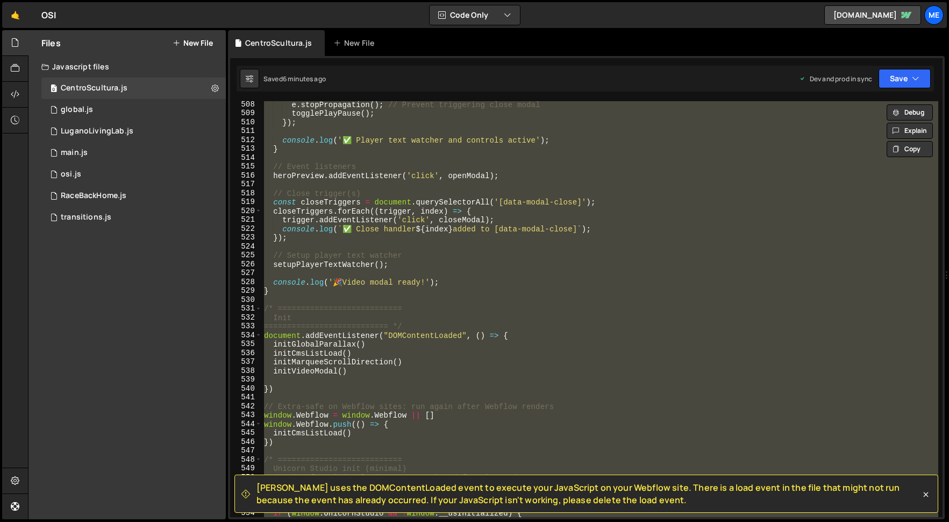
paste textarea
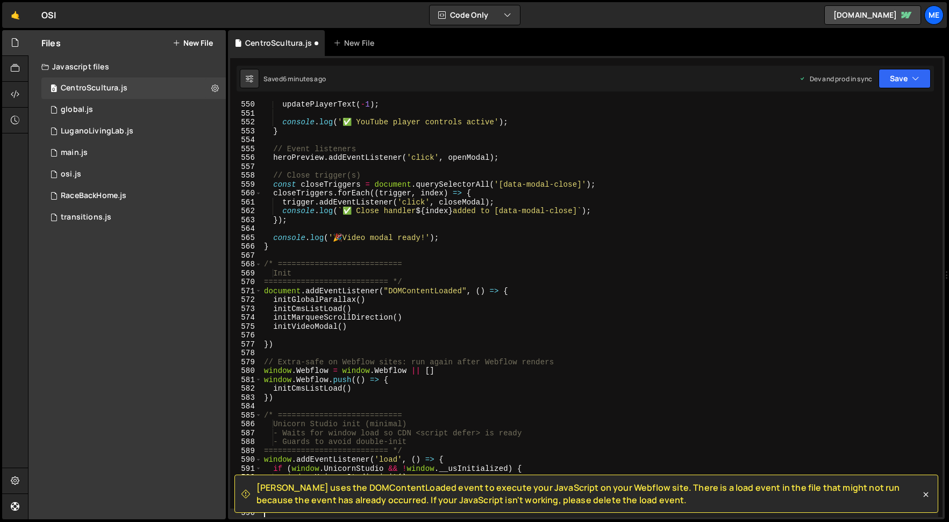
scroll to position [4881, 0]
click at [914, 70] on button "Save" at bounding box center [905, 78] width 52 height 19
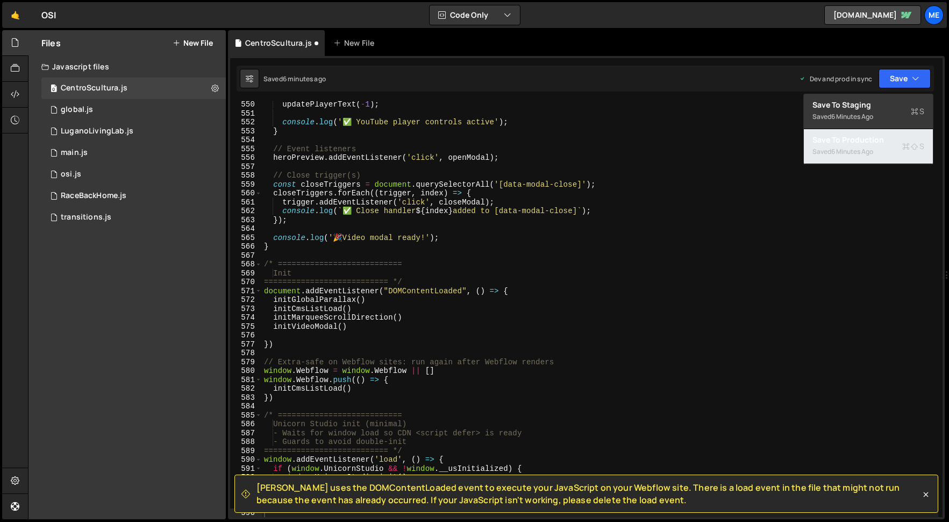
click at [861, 141] on div "Save to Production S" at bounding box center [868, 139] width 112 height 11
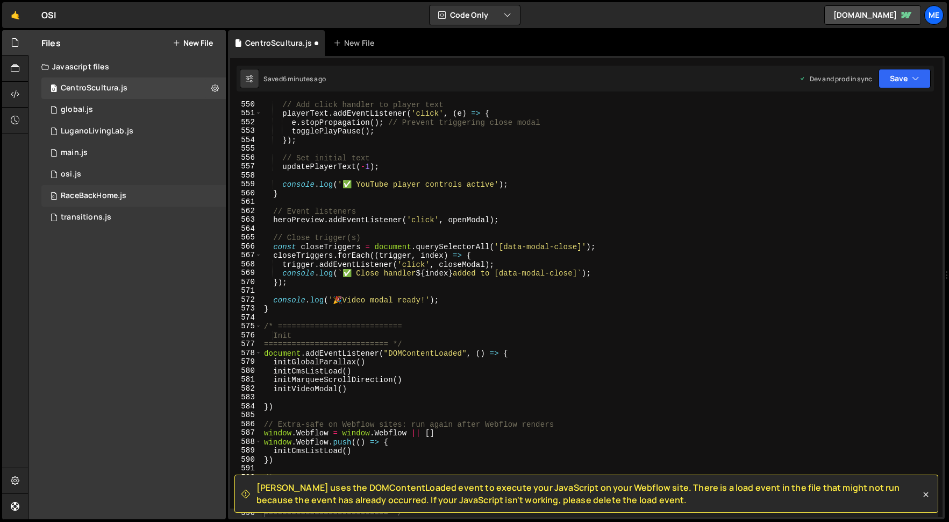
scroll to position [4872, 0]
click at [487, 326] on div "// Add click handler to player text playerText . addEventListener ( 'click' , (…" at bounding box center [600, 316] width 676 height 433
type textarea "})"
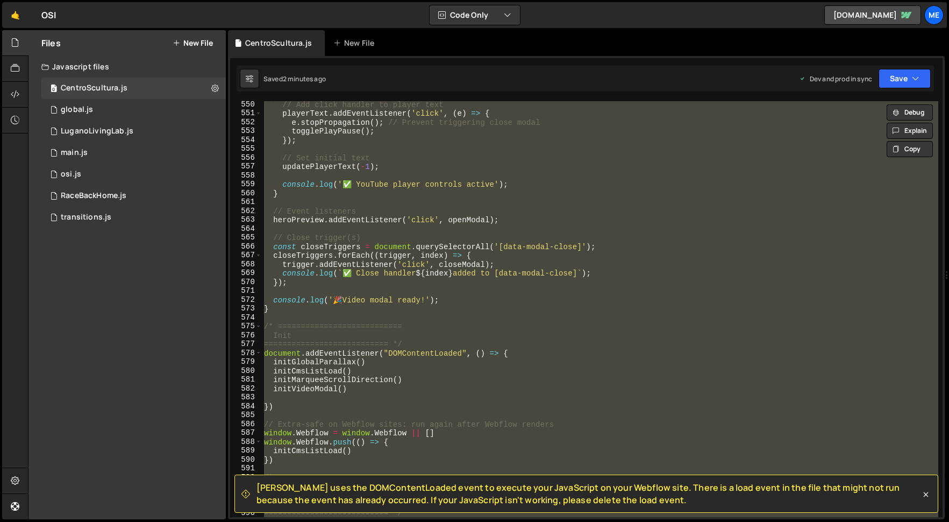
paste textarea
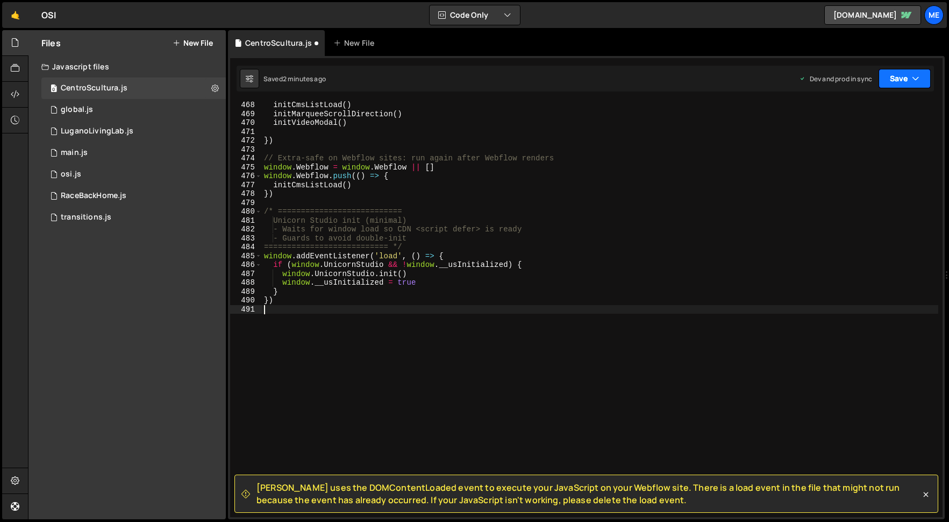
click at [910, 76] on button "Save" at bounding box center [905, 78] width 52 height 19
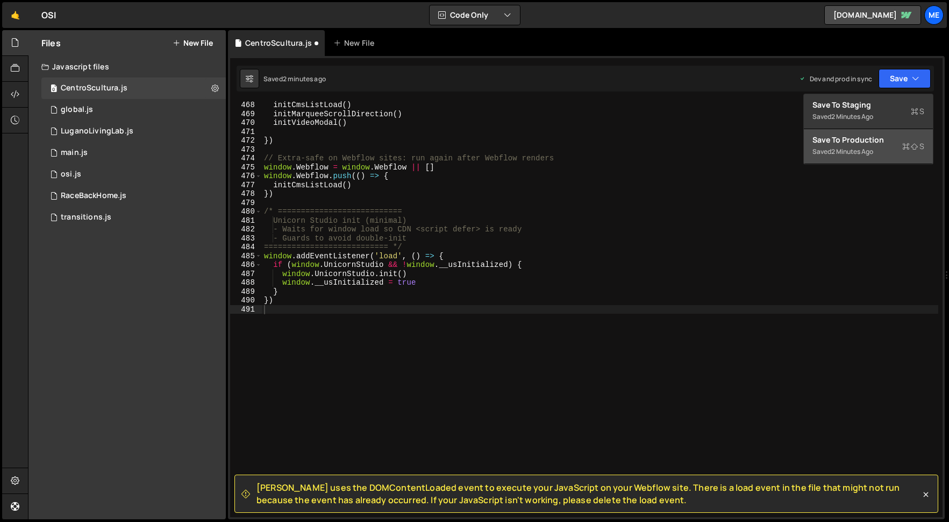
click at [868, 142] on div "Save to Production S" at bounding box center [868, 139] width 112 height 11
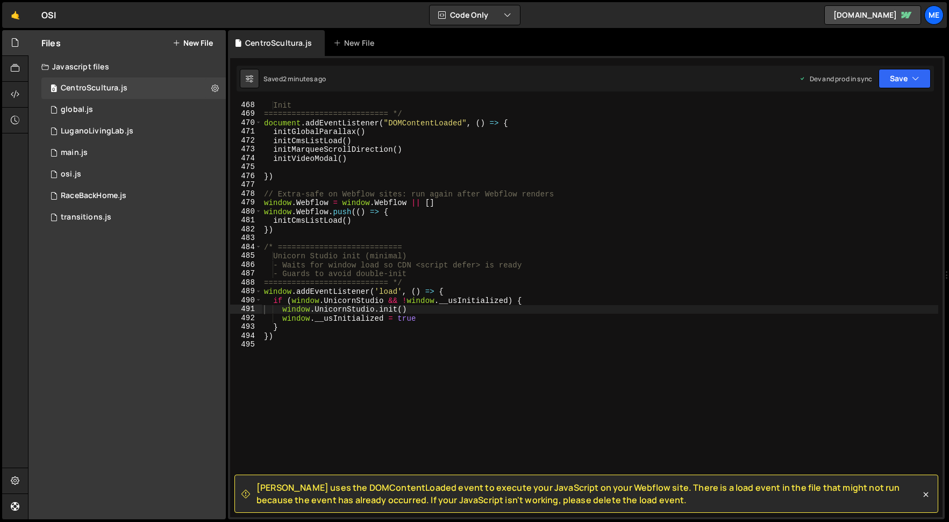
click at [413, 236] on div "Init =========================== */ document . addEventListener ( "DOMContentLo…" at bounding box center [600, 317] width 676 height 433
type textarea "})"
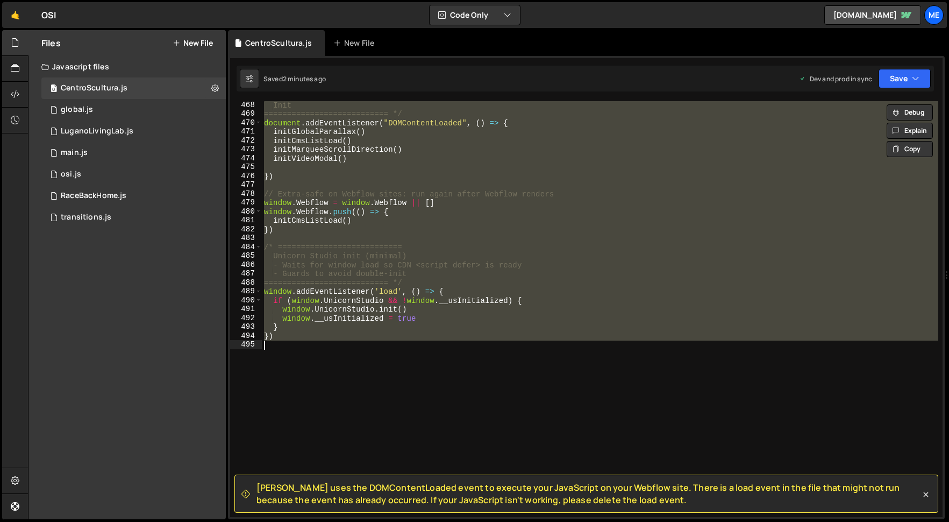
paste textarea
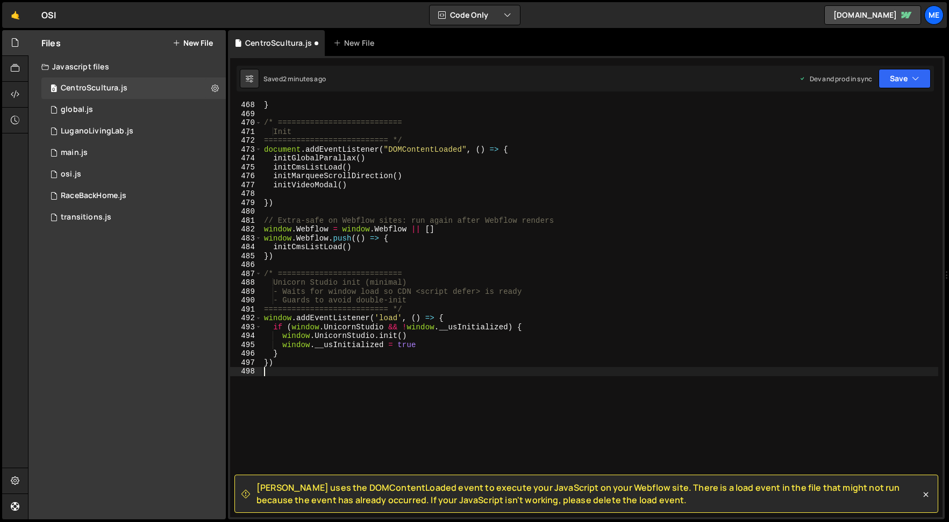
scroll to position [4153, 0]
click at [904, 77] on button "Save" at bounding box center [905, 78] width 52 height 19
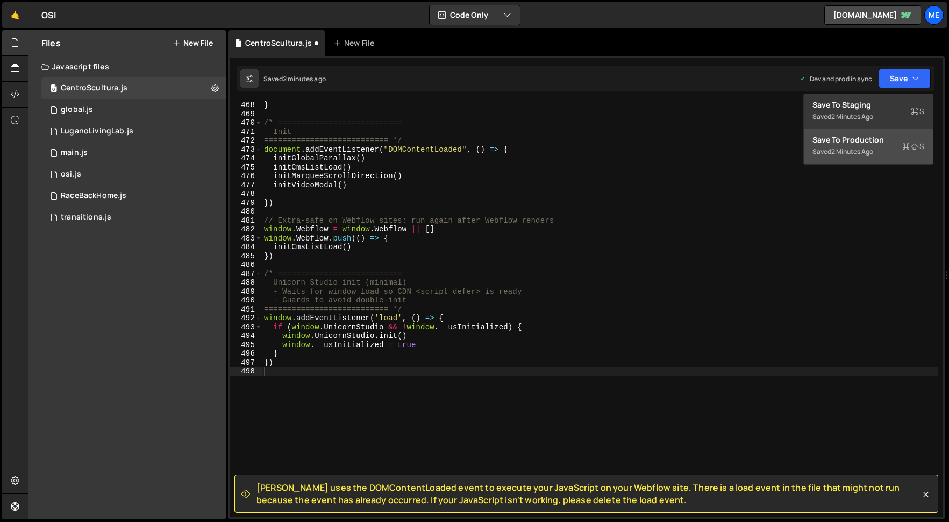
click at [872, 134] on button "Save to Production S Saved 2 minutes ago" at bounding box center [868, 146] width 129 height 35
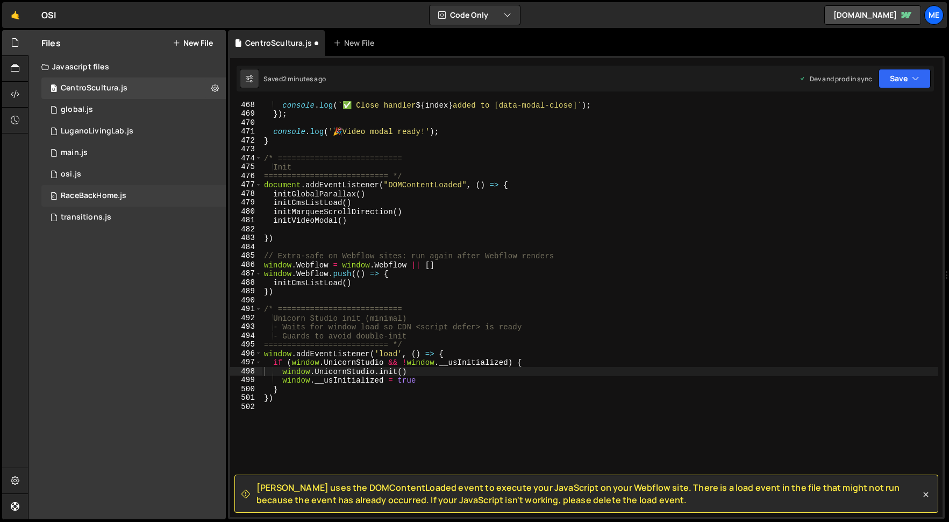
scroll to position [4144, 0]
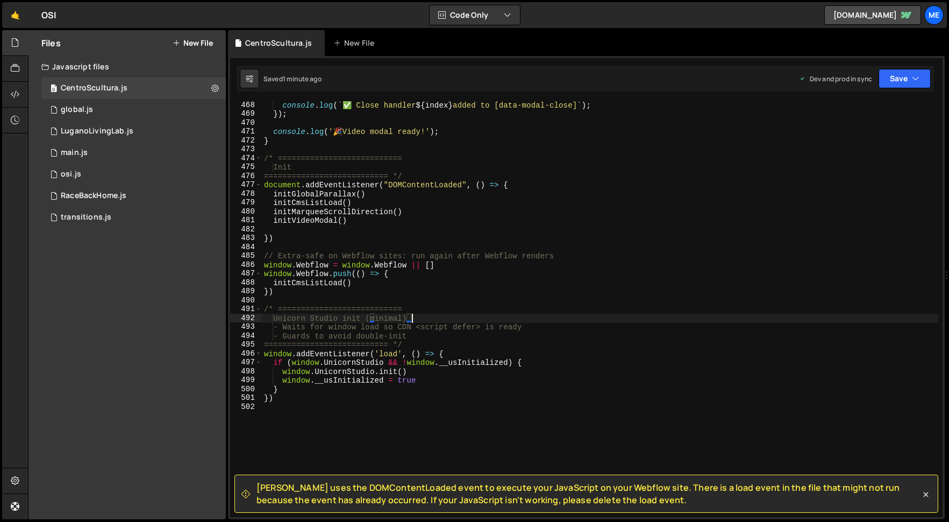
click at [524, 322] on div "console . log ( ` ✅ Close handler ${ index } added to [data-modal-close] ` ) ; …" at bounding box center [600, 317] width 676 height 433
type textarea "})"
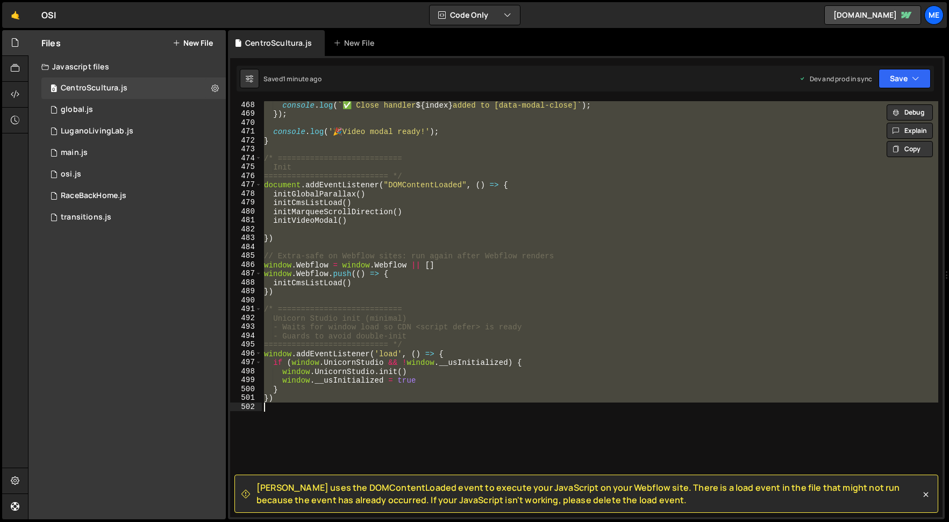
paste textarea
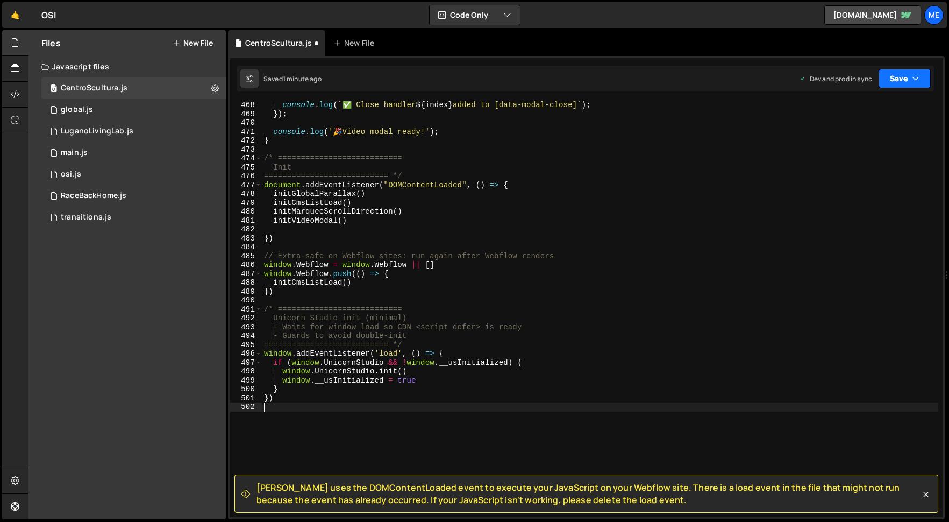
click at [912, 76] on icon "button" at bounding box center [916, 78] width 8 height 11
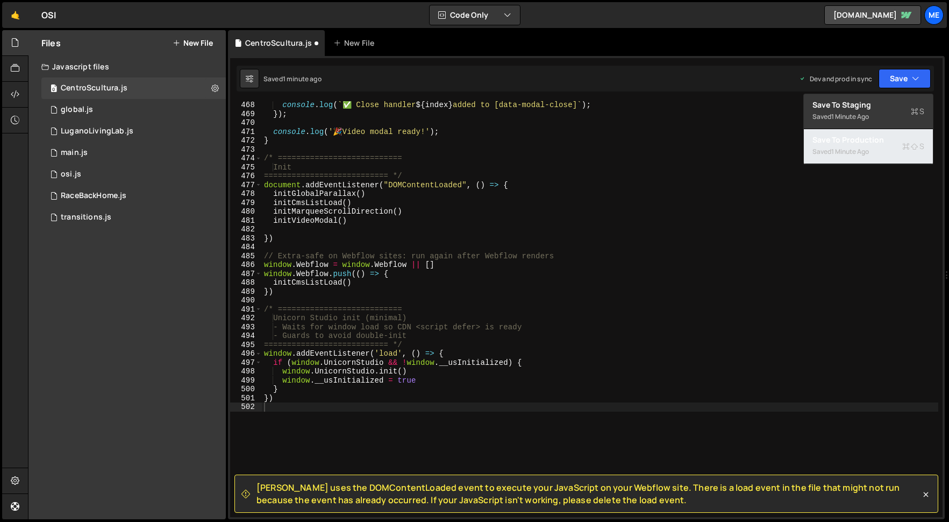
drag, startPoint x: 877, startPoint y: 142, endPoint x: 812, endPoint y: 164, distance: 68.5
click at [877, 142] on div "Save to Production S" at bounding box center [868, 139] width 112 height 11
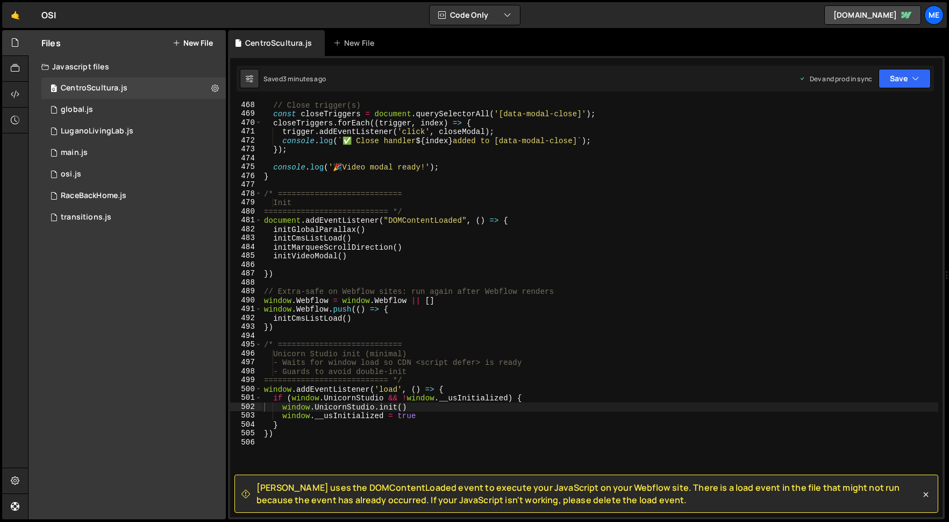
click at [443, 242] on div "// Close trigger(s) const closeTriggers = document . querySelectorAll ( '[data-…" at bounding box center [600, 317] width 676 height 433
type textarea "})"
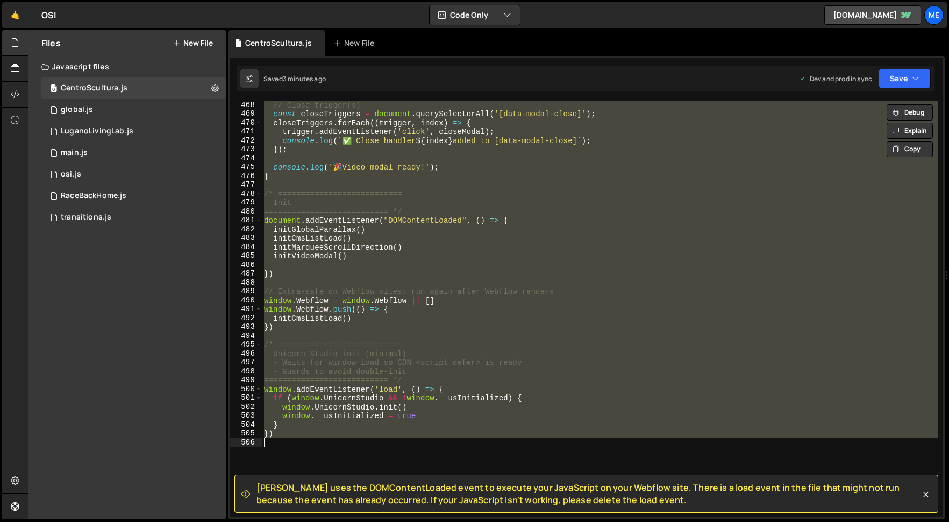
paste textarea
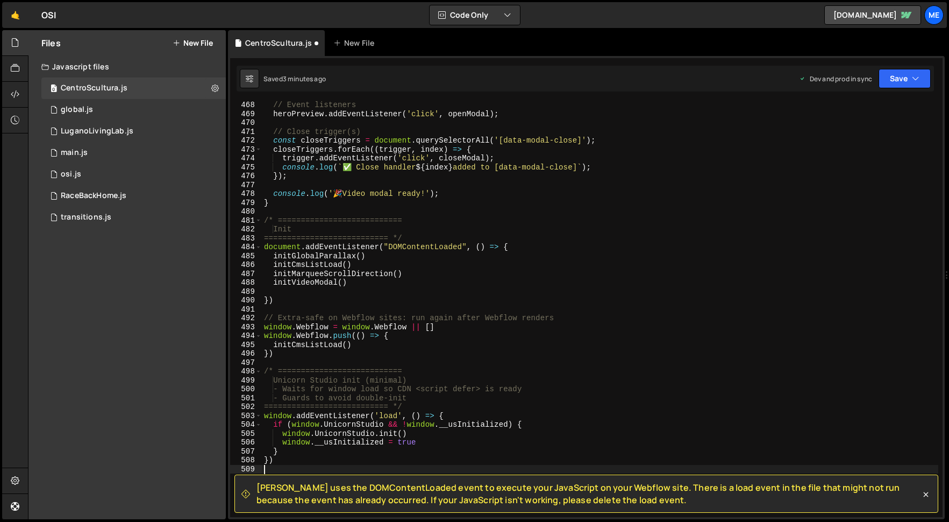
scroll to position [4153, 0]
click at [900, 79] on button "Save" at bounding box center [905, 78] width 52 height 19
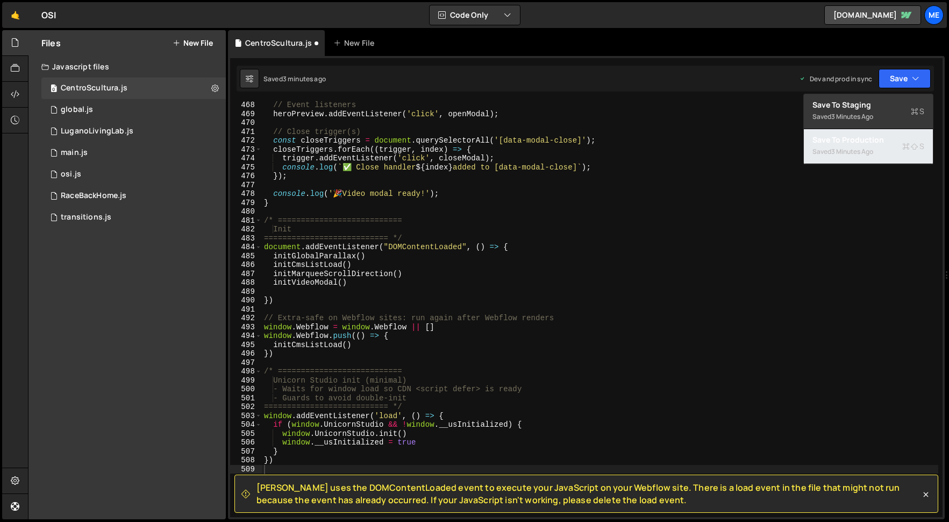
click at [860, 146] on div "Saved 3 minutes ago" at bounding box center [868, 151] width 112 height 13
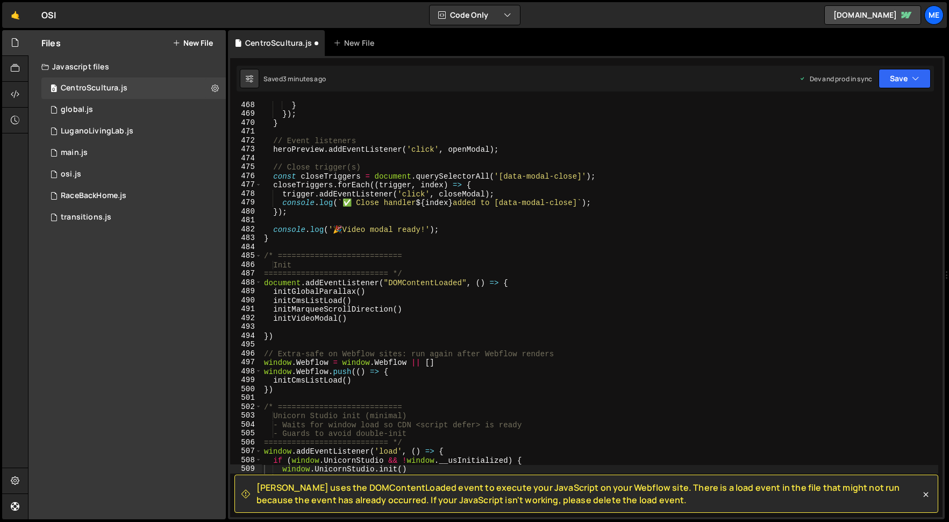
scroll to position [4144, 0]
click at [564, 272] on div "} }) ; } // Event listeners heroPreview . addEventListener ( 'click' , openModa…" at bounding box center [600, 317] width 676 height 433
type textarea "})"
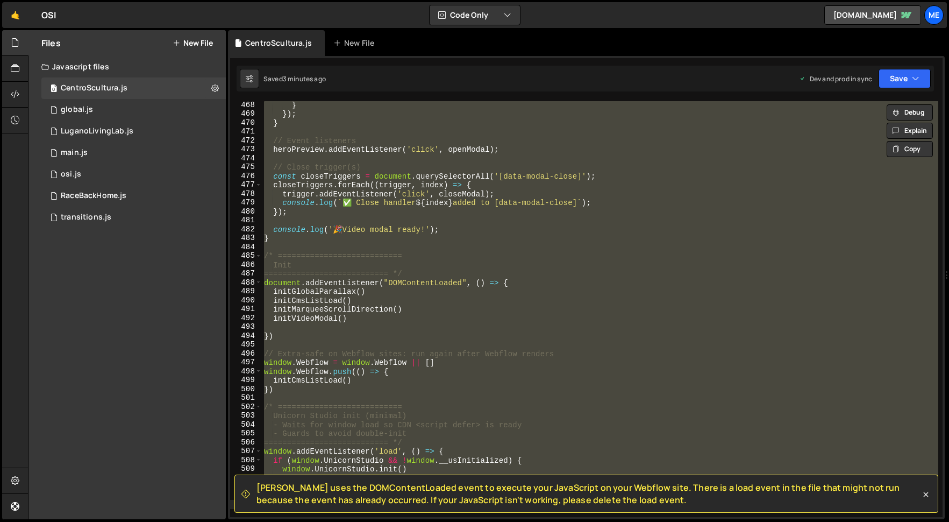
paste textarea
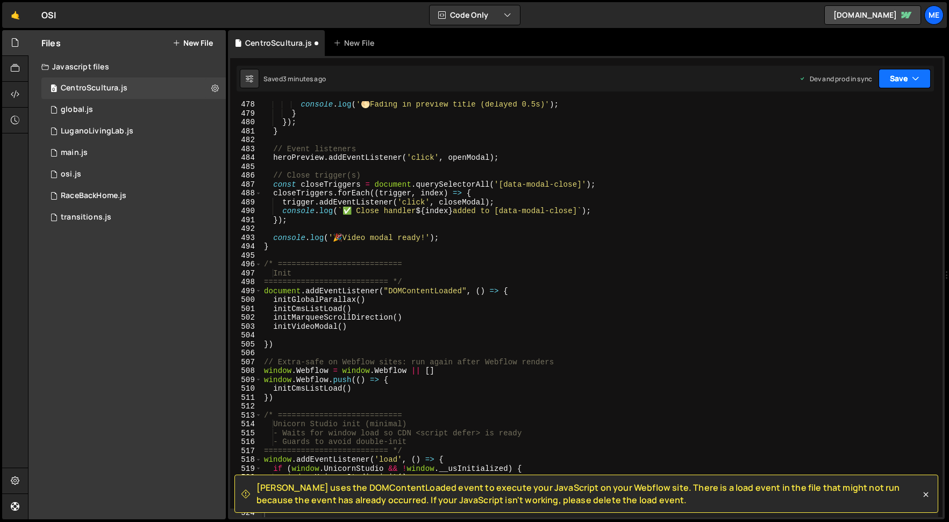
click at [904, 82] on button "Save" at bounding box center [905, 78] width 52 height 19
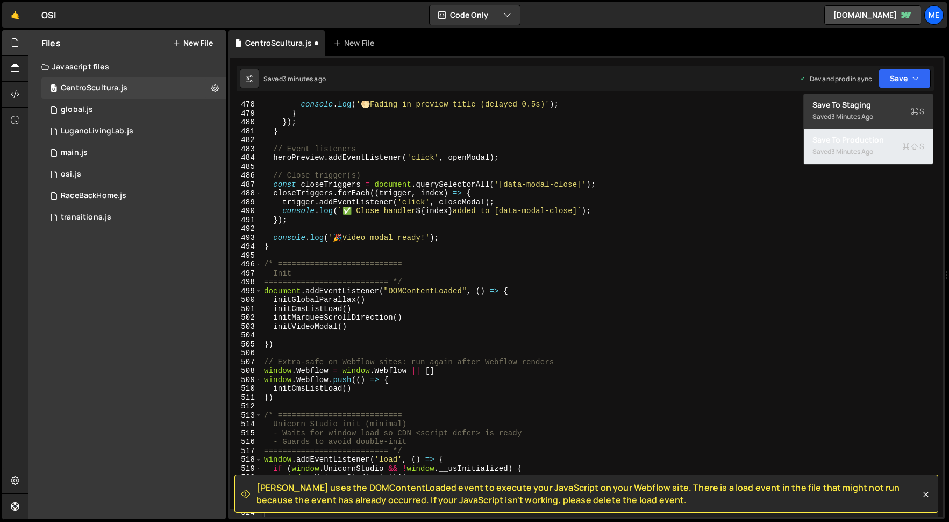
click at [887, 137] on div "Save to Production S" at bounding box center [868, 139] width 112 height 11
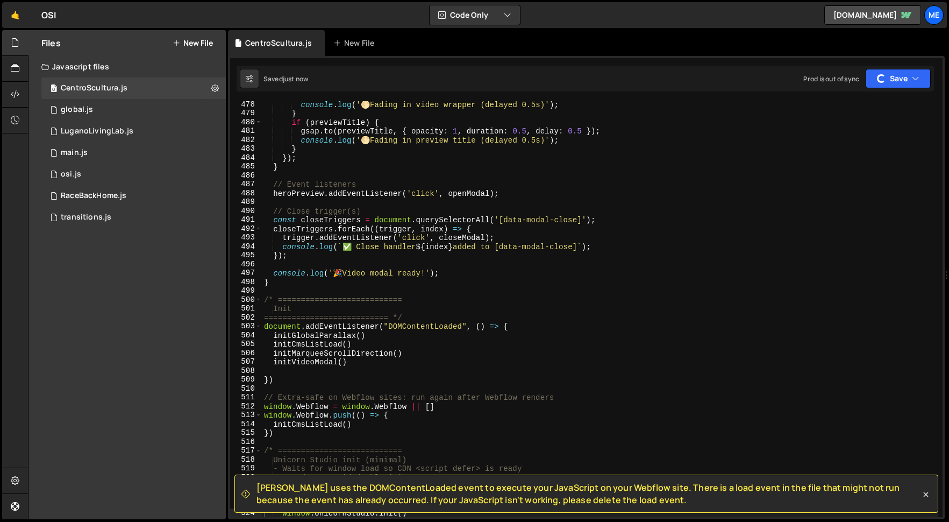
scroll to position [4472, 0]
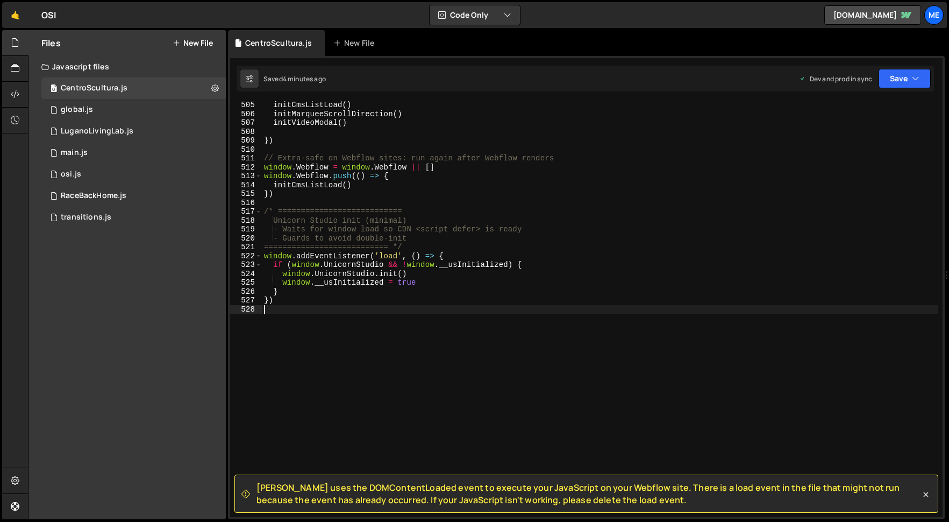
click at [339, 331] on div "initCmsListLoad ( ) initMarqueeScrollDirection ( ) initVideoModal ( ) }) // Ext…" at bounding box center [600, 317] width 676 height 433
type textarea "})"
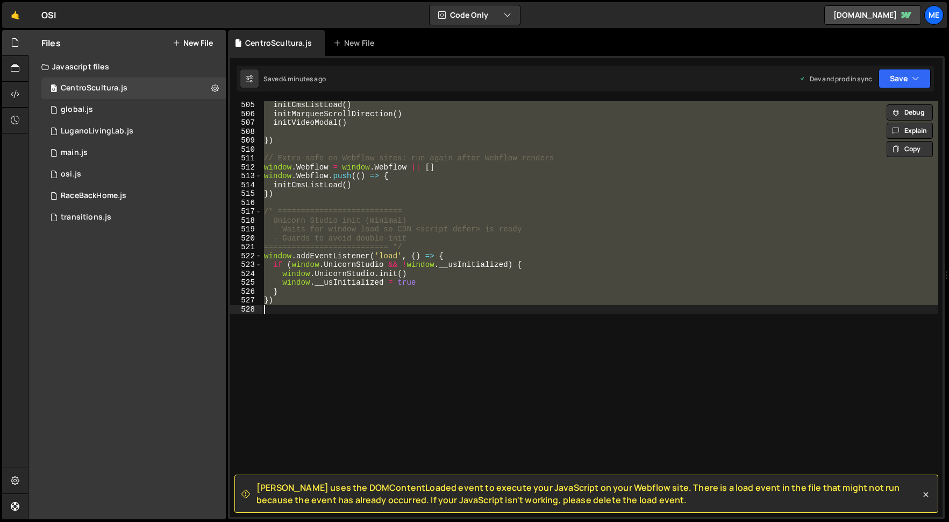
paste textarea
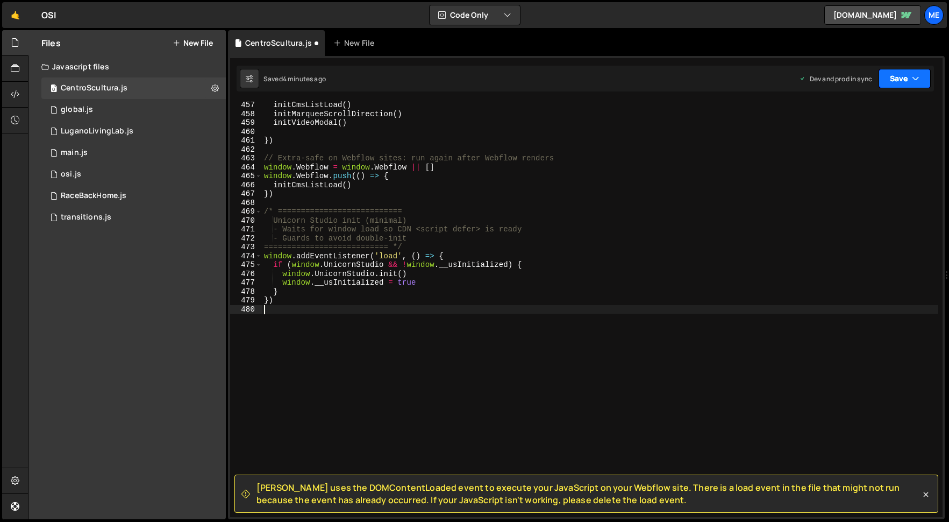
click at [898, 83] on button "Save" at bounding box center [905, 78] width 52 height 19
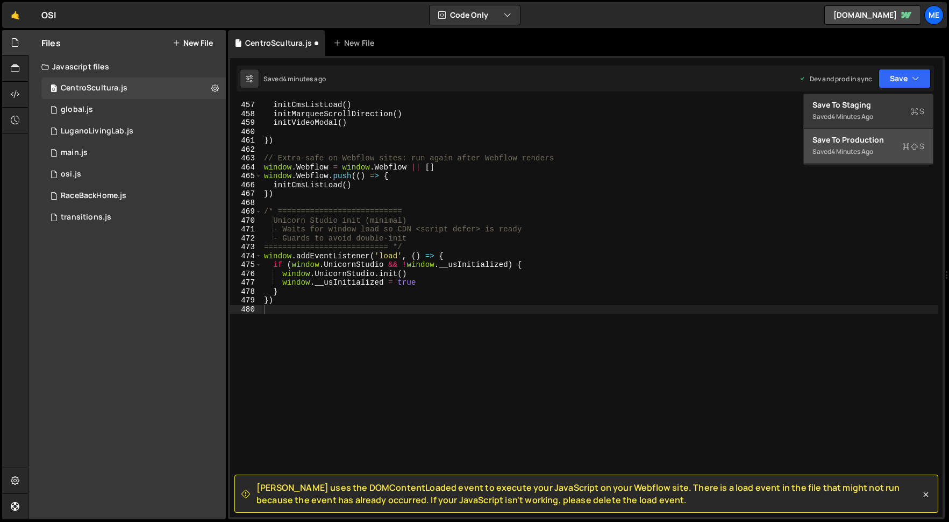
click at [860, 134] on div "Save to Production S" at bounding box center [868, 139] width 112 height 11
